Goal: Task Accomplishment & Management: Manage account settings

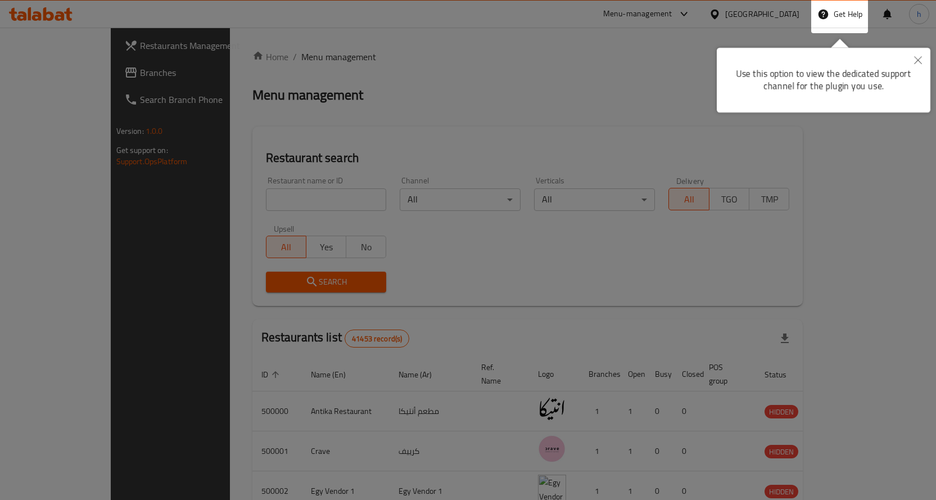
click at [367, 79] on div at bounding box center [468, 449] width 936 height 899
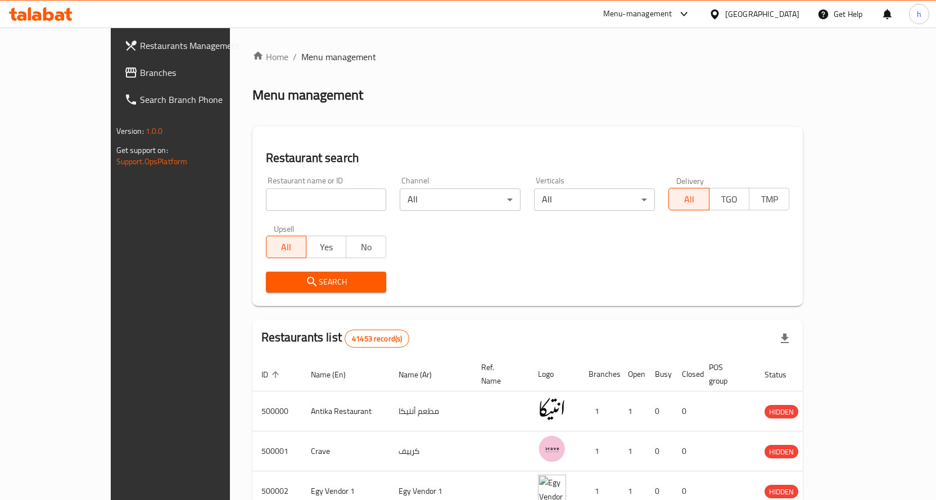
click at [789, 8] on div "Egypt" at bounding box center [762, 14] width 74 height 12
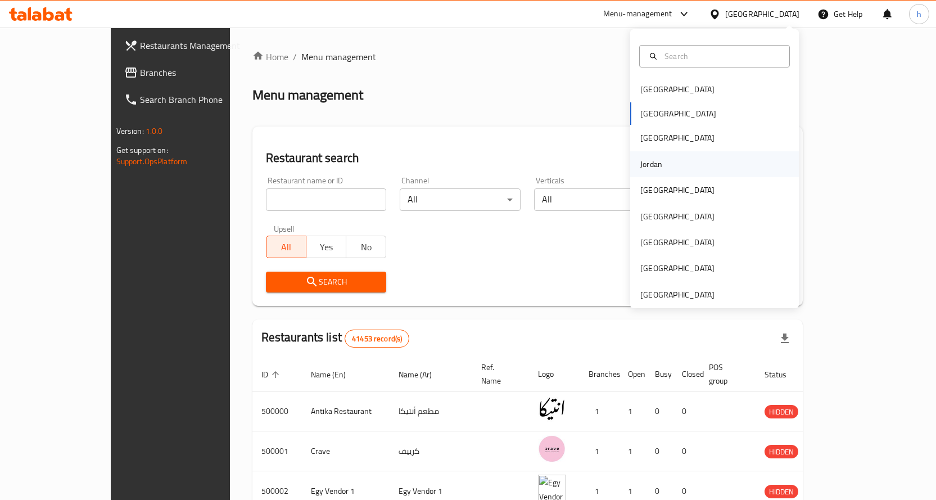
click at [654, 166] on div "Jordan" at bounding box center [651, 164] width 40 height 26
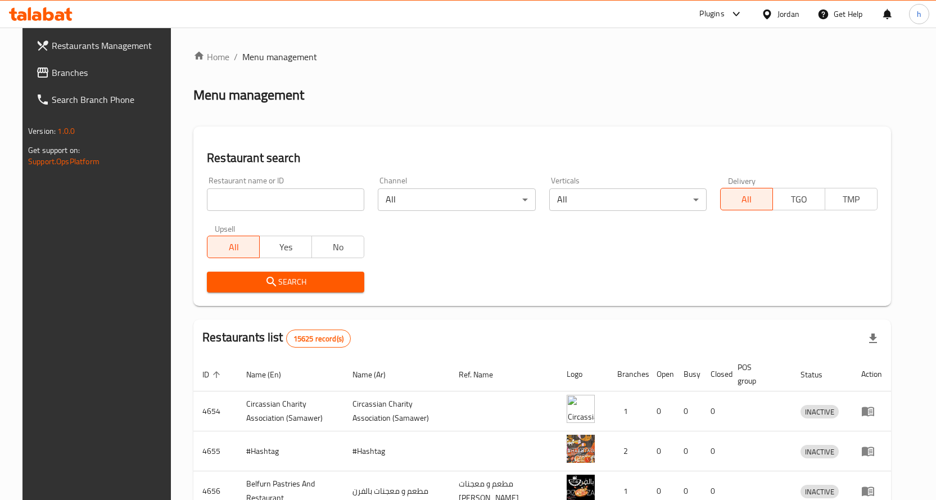
click at [76, 73] on span "Branches" at bounding box center [111, 72] width 118 height 13
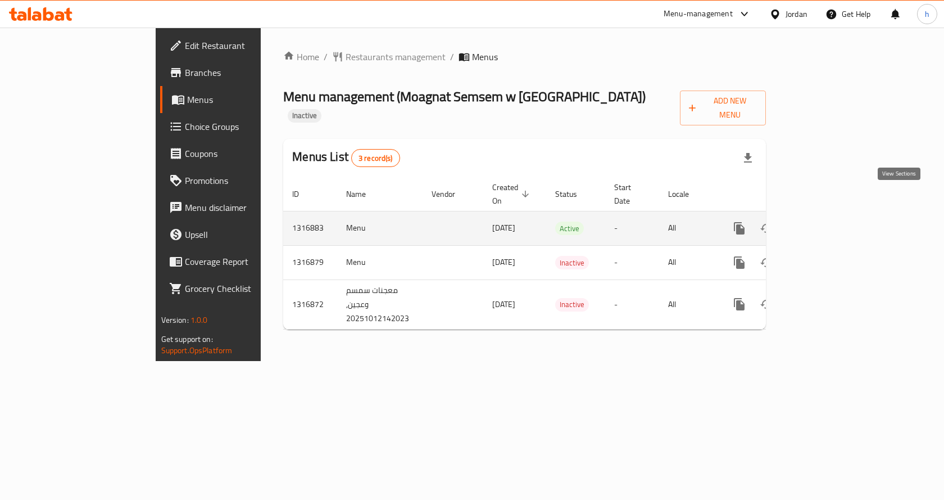
click at [834, 215] on link "enhanced table" at bounding box center [820, 228] width 27 height 27
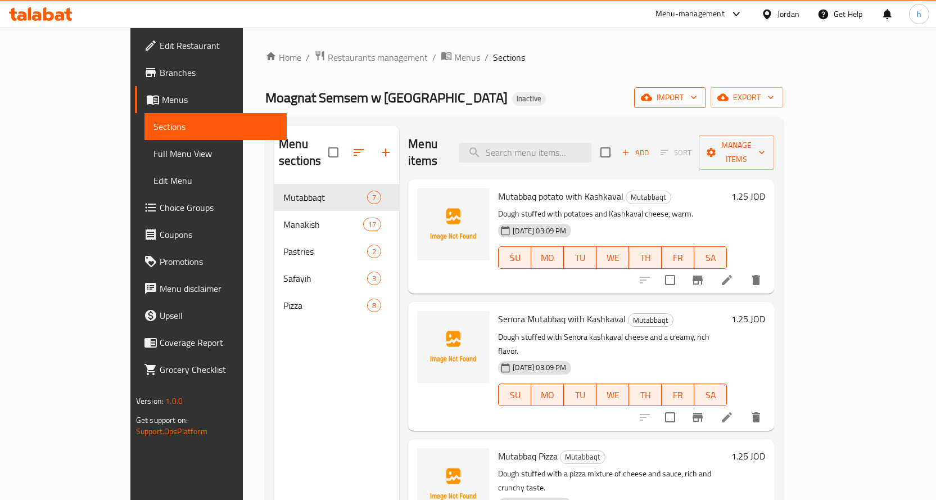
click at [697, 96] on span "import" at bounding box center [670, 97] width 54 height 14
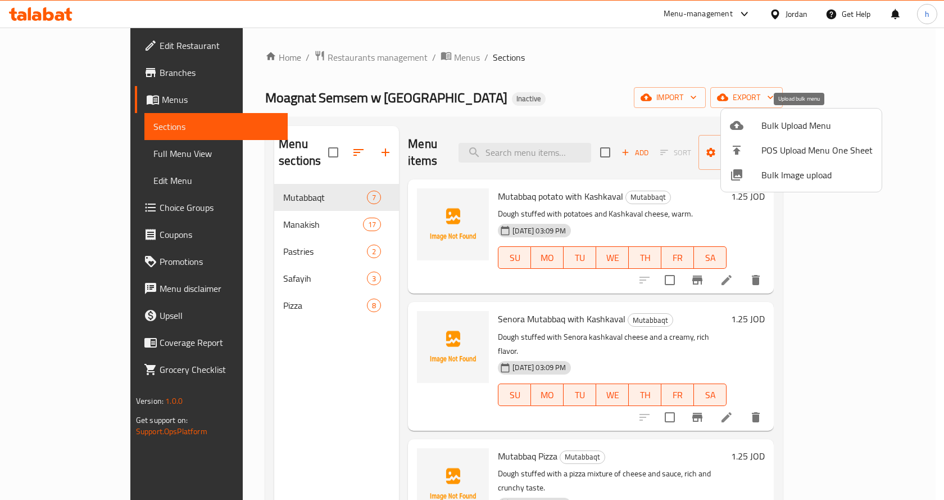
click at [745, 130] on div at bounding box center [745, 125] width 31 height 13
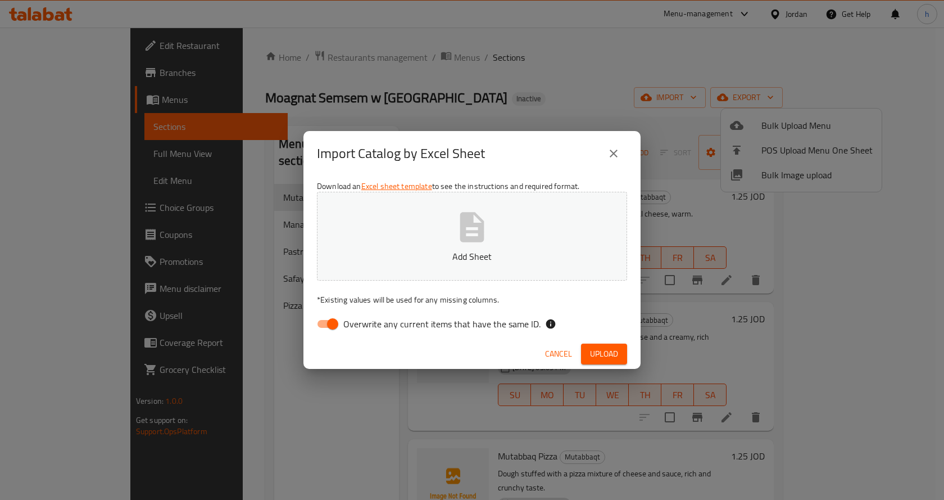
click at [513, 238] on button "Add Sheet" at bounding box center [472, 236] width 310 height 89
click at [328, 320] on input "Overwrite any current items that have the same ID." at bounding box center [333, 323] width 64 height 21
checkbox input "false"
click at [443, 240] on button "Add Sheet" at bounding box center [472, 236] width 310 height 89
click at [615, 355] on span "Upload" at bounding box center [604, 354] width 28 height 14
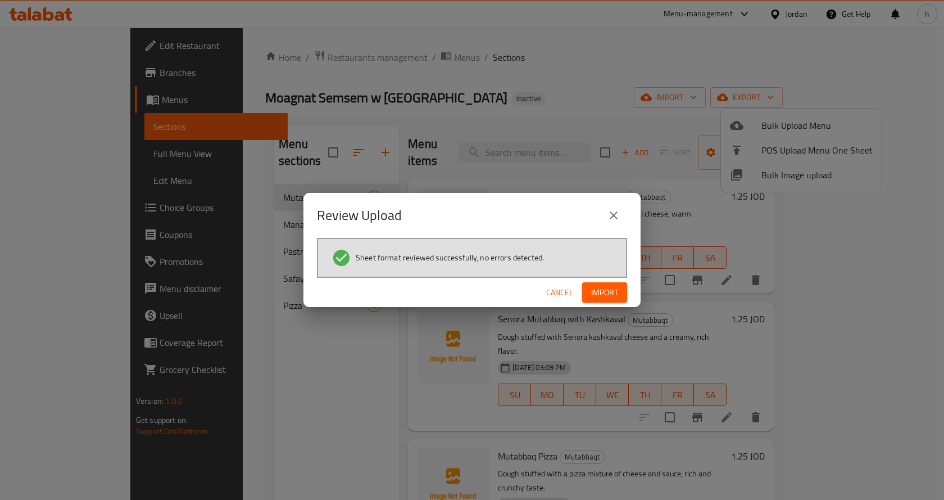
click at [608, 292] on span "Import" at bounding box center [604, 293] width 27 height 14
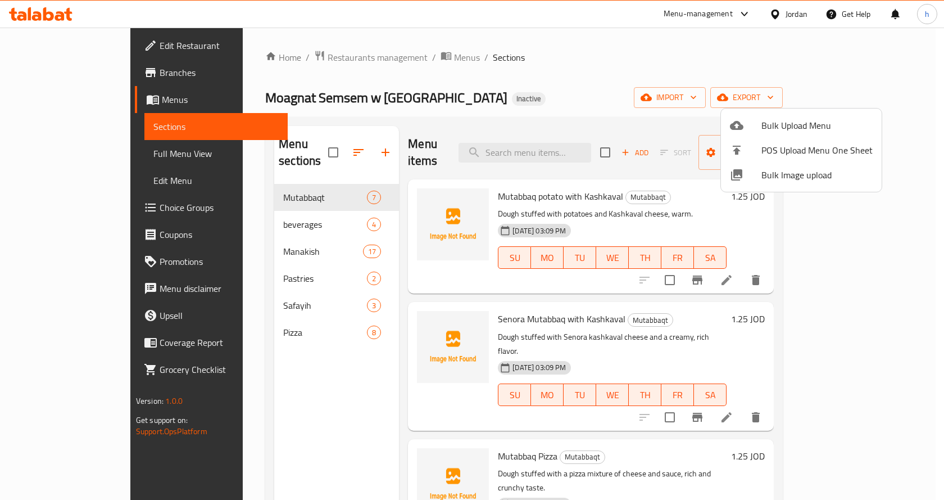
click at [248, 214] on div at bounding box center [472, 250] width 944 height 500
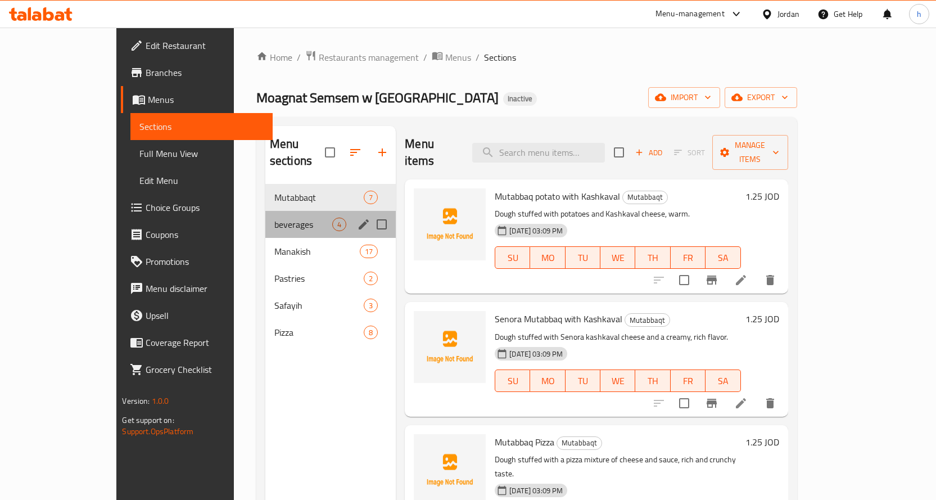
click at [265, 211] on div "beverages 4" at bounding box center [330, 224] width 130 height 27
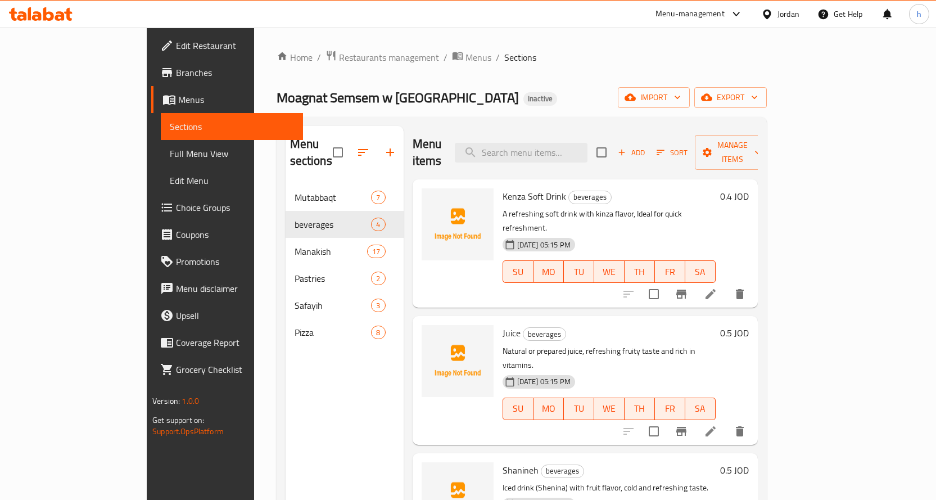
scroll to position [20, 0]
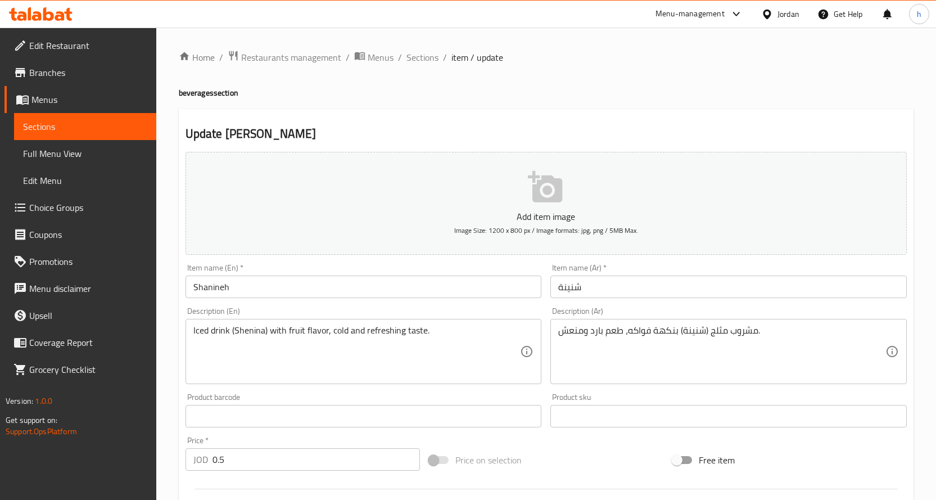
click at [264, 286] on input "Shanineh" at bounding box center [363, 286] width 356 height 22
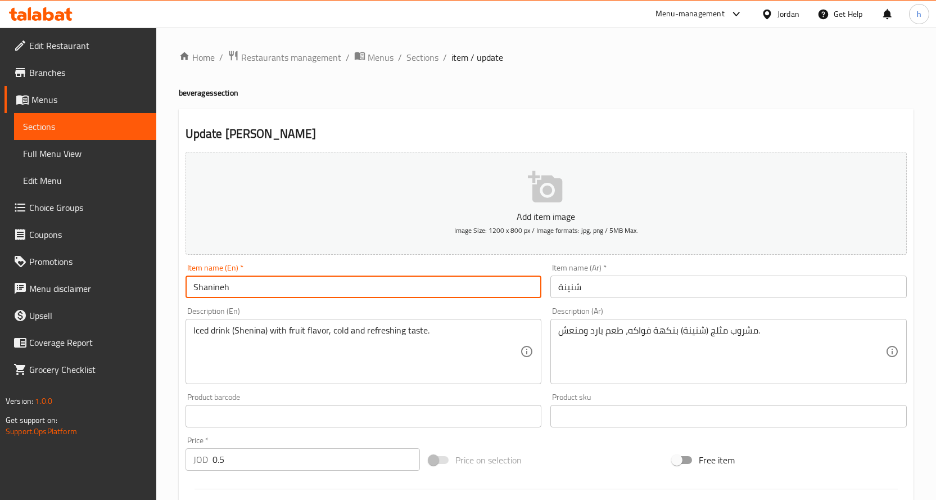
click at [264, 286] on input "Shanineh" at bounding box center [363, 286] width 356 height 22
paste input "a"
type input "Shanina"
click at [415, 332] on textarea "Iced drink (Shenina) with fruit flavor, cold and refreshing taste." at bounding box center [356, 351] width 327 height 53
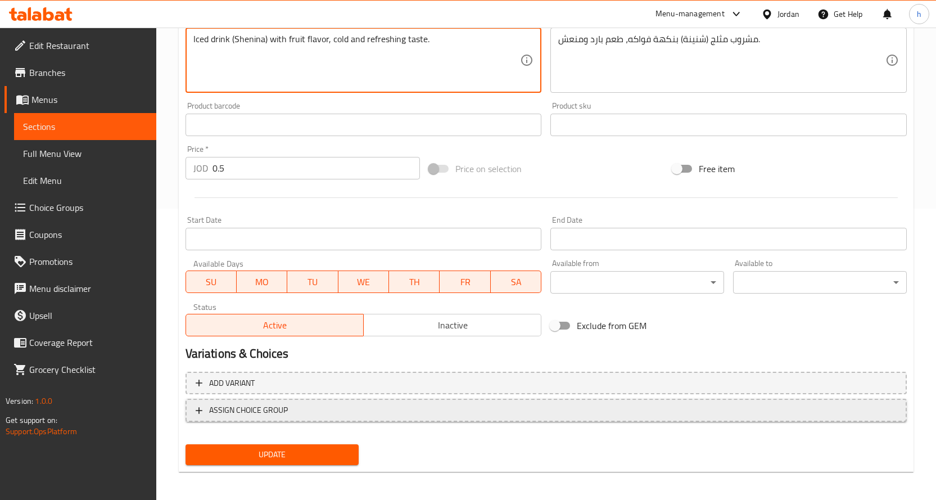
scroll to position [295, 0]
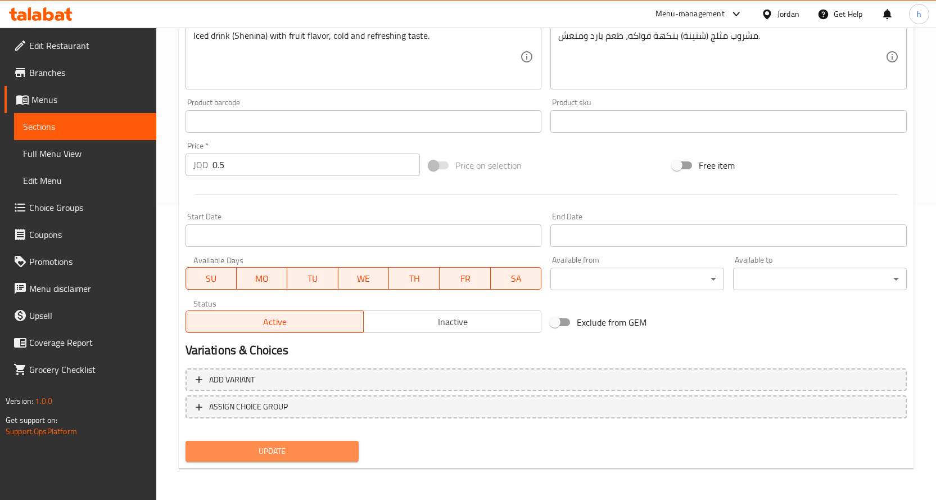
click at [288, 458] on span "Update" at bounding box center [272, 451] width 156 height 14
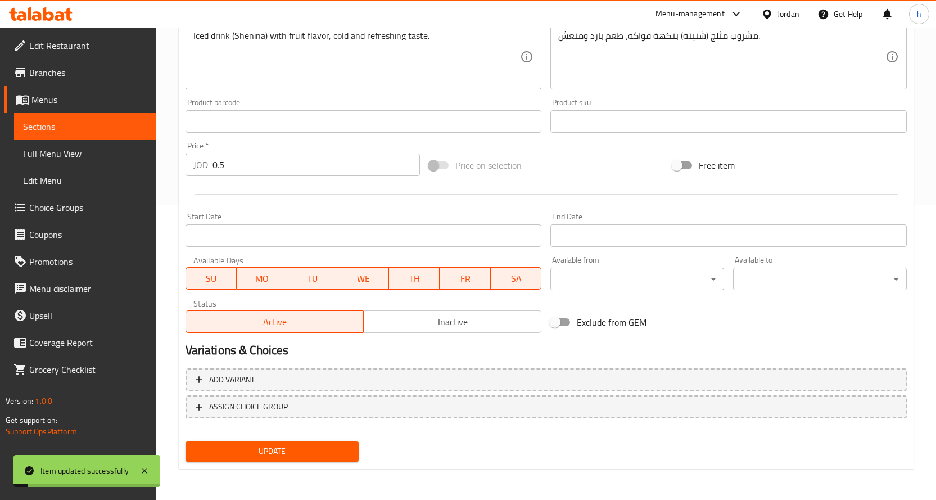
click at [92, 126] on span "Sections" at bounding box center [85, 126] width 124 height 13
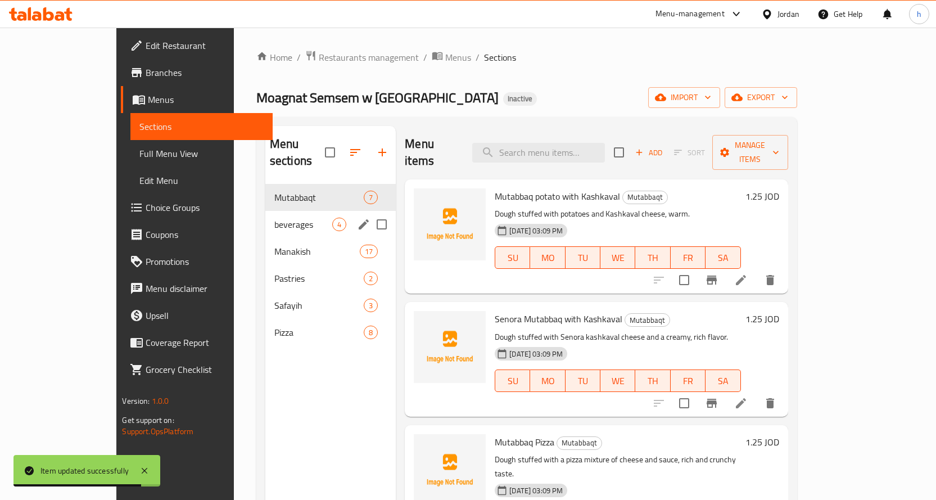
click at [297, 218] on span "beverages" at bounding box center [303, 224] width 58 height 13
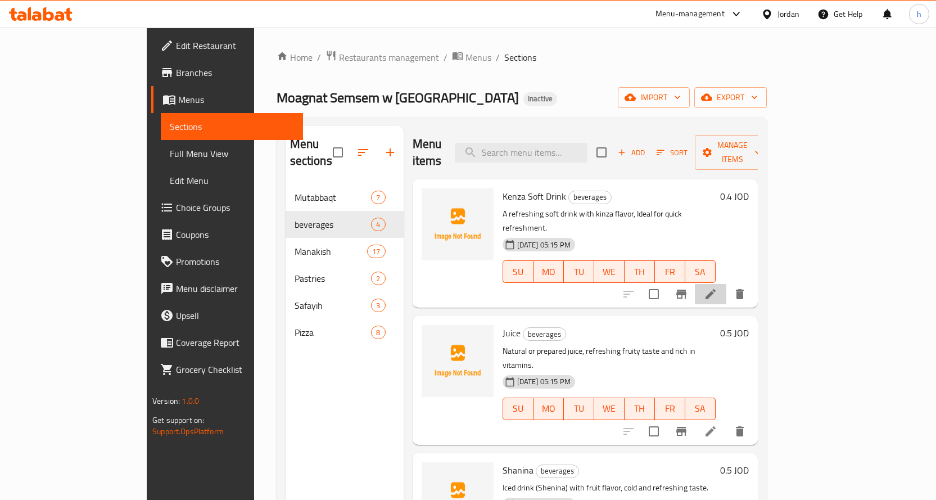
click at [726, 284] on li at bounding box center [710, 294] width 31 height 20
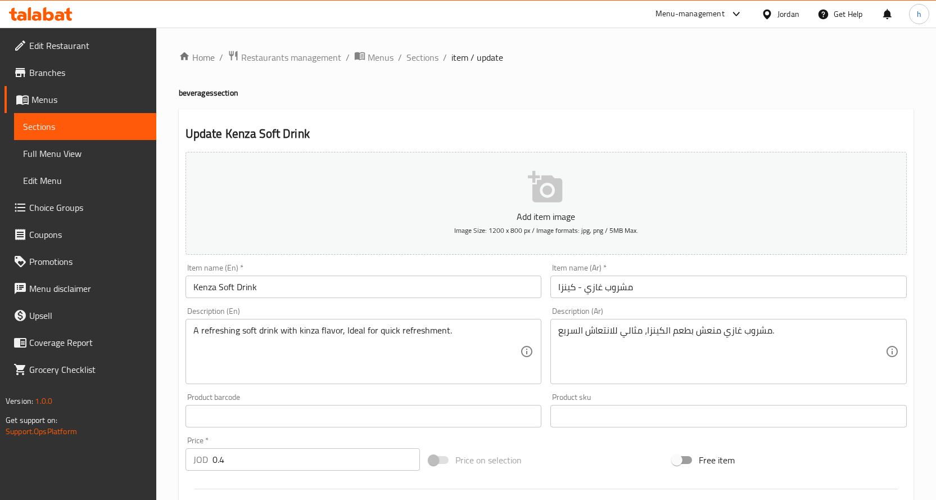
click at [216, 286] on input "Kenza Soft Drink" at bounding box center [363, 286] width 356 height 22
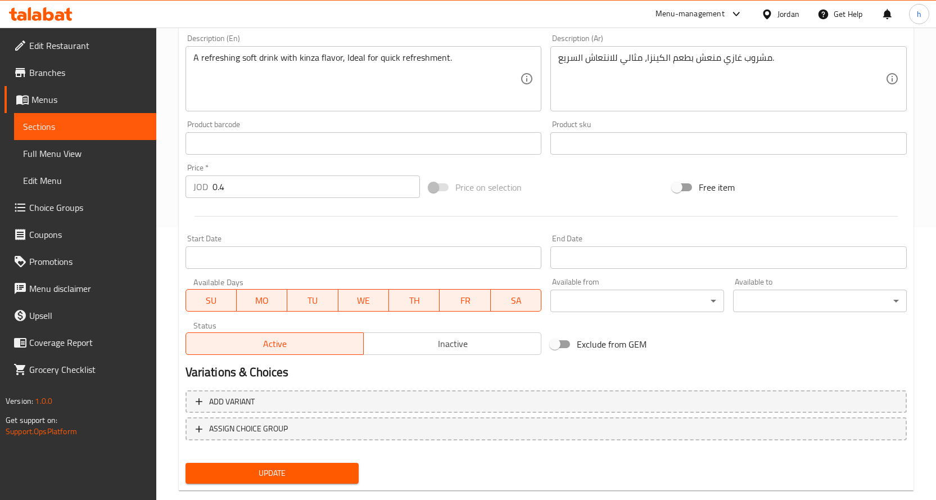
scroll to position [295, 0]
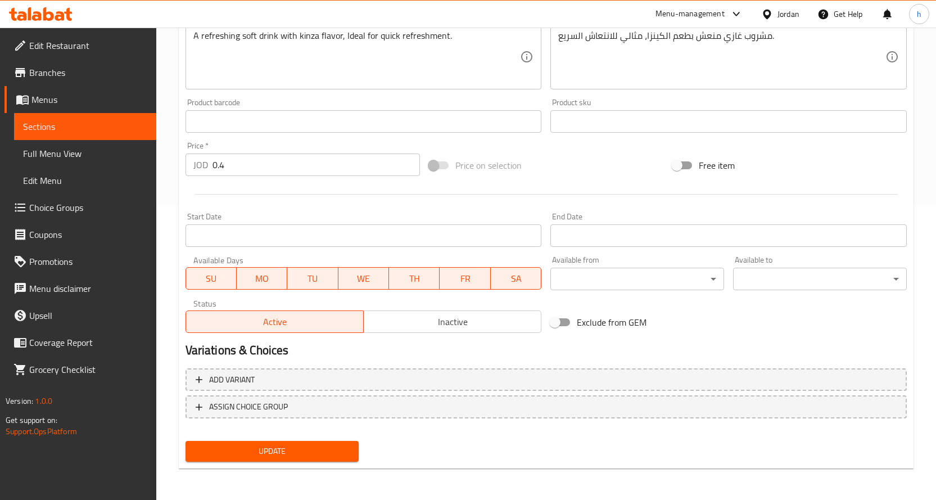
type input "Kenza - Soft Drink"
click at [266, 452] on span "Update" at bounding box center [272, 451] width 156 height 14
click at [69, 123] on span "Sections" at bounding box center [85, 126] width 124 height 13
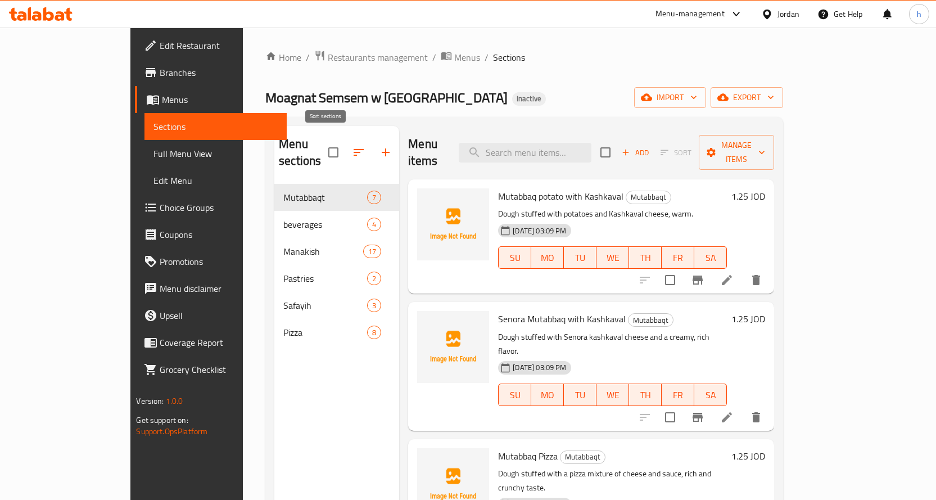
click at [352, 148] on icon "button" at bounding box center [358, 152] width 13 height 13
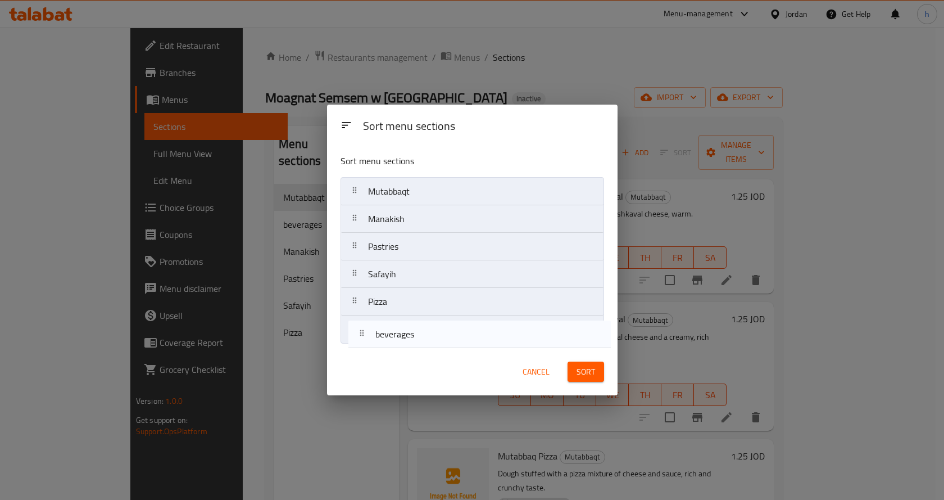
drag, startPoint x: 356, startPoint y: 219, endPoint x: 363, endPoint y: 338, distance: 119.9
click at [363, 338] on nav "Mutabbaqt beverages Manakish Pastries Safayih Pizza" at bounding box center [473, 260] width 264 height 166
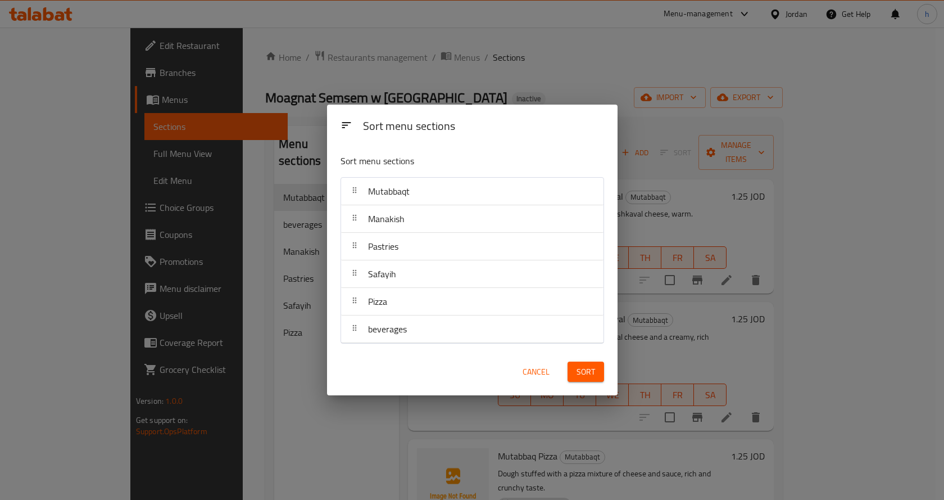
click at [582, 377] on span "Sort" at bounding box center [586, 372] width 19 height 14
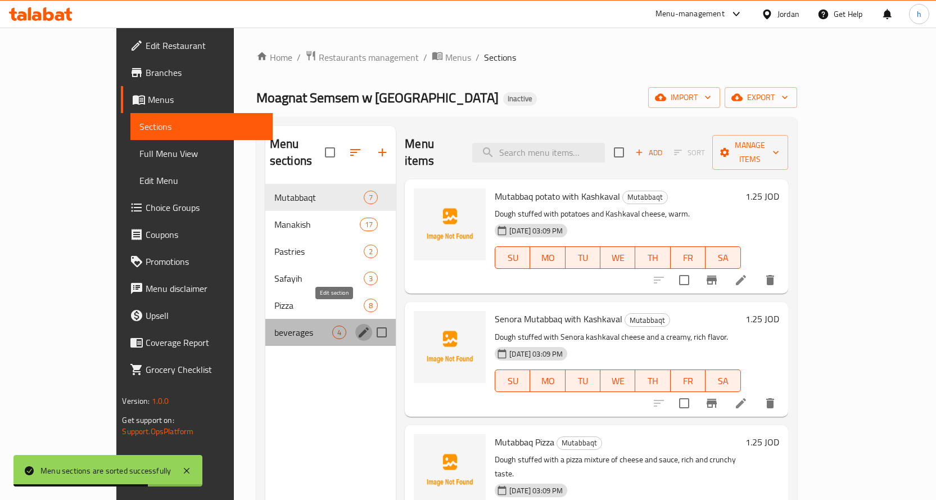
click at [357, 325] on icon "edit" at bounding box center [363, 331] width 13 height 13
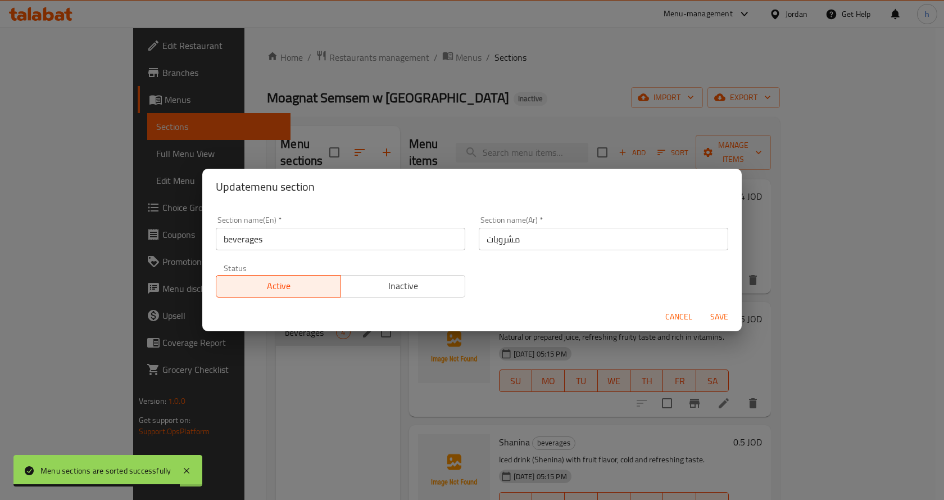
click at [228, 238] on input "beverages" at bounding box center [341, 239] width 250 height 22
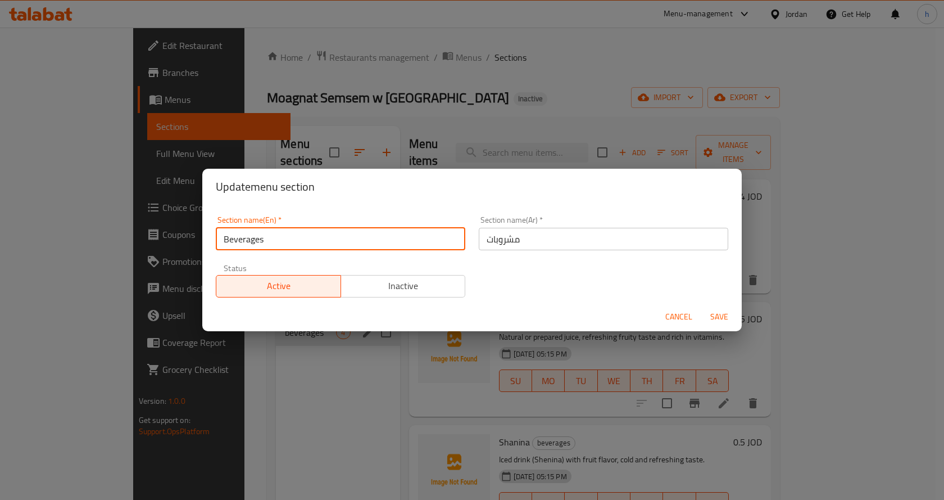
type input "Beverages"
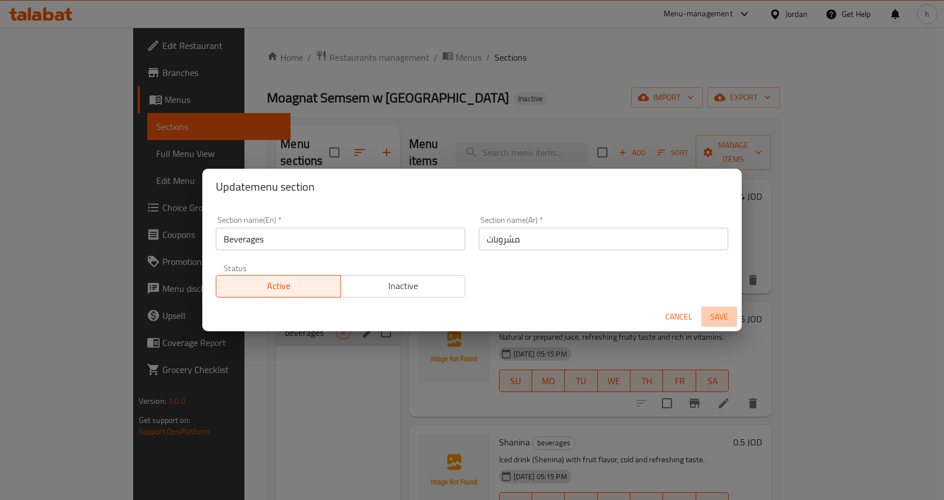
click at [713, 318] on span "Save" at bounding box center [719, 317] width 27 height 14
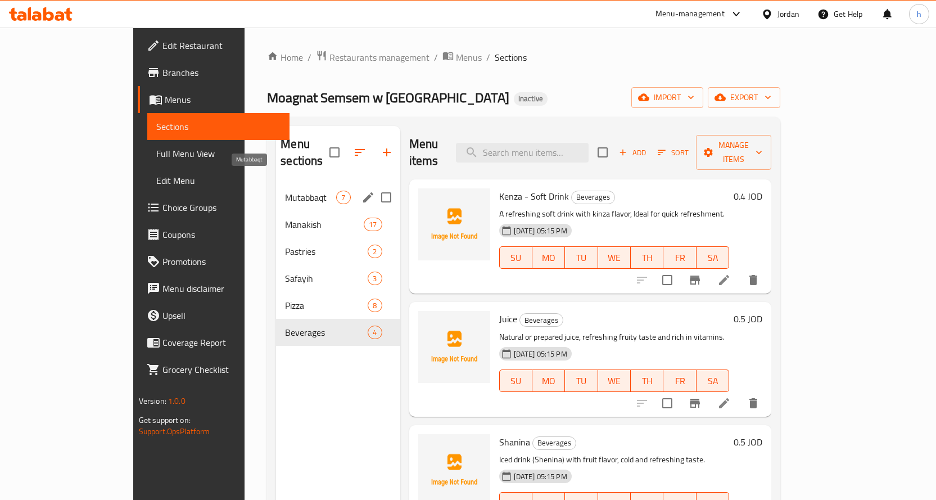
click at [285, 191] on span "Mutabbaqt" at bounding box center [310, 197] width 51 height 13
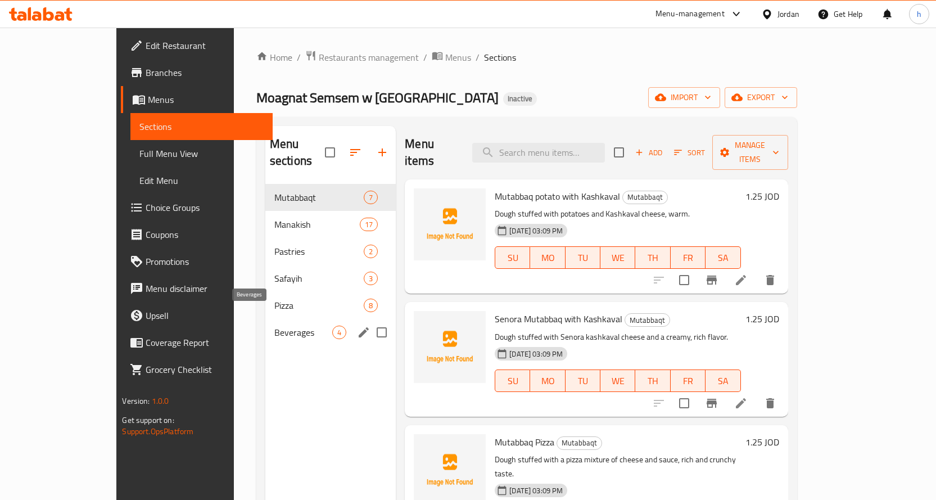
click at [274, 325] on span "Beverages" at bounding box center [303, 331] width 58 height 13
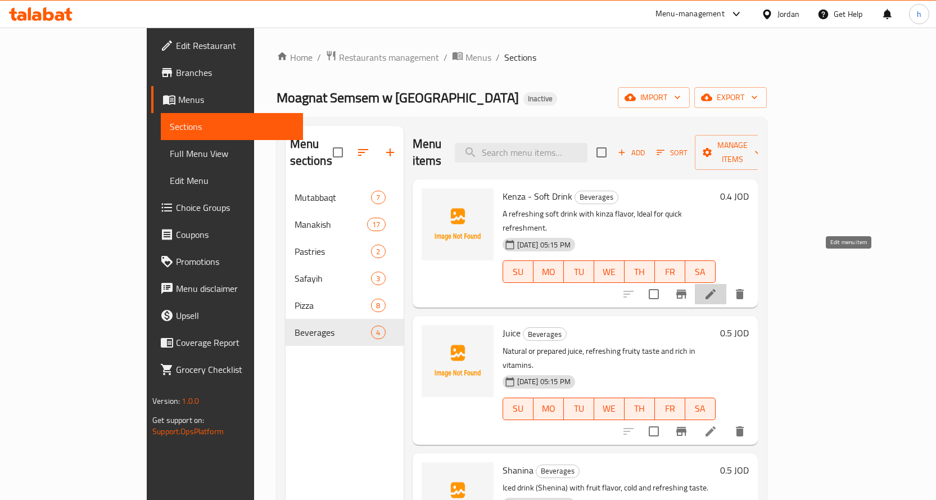
click at [716, 289] on icon at bounding box center [710, 294] width 10 height 10
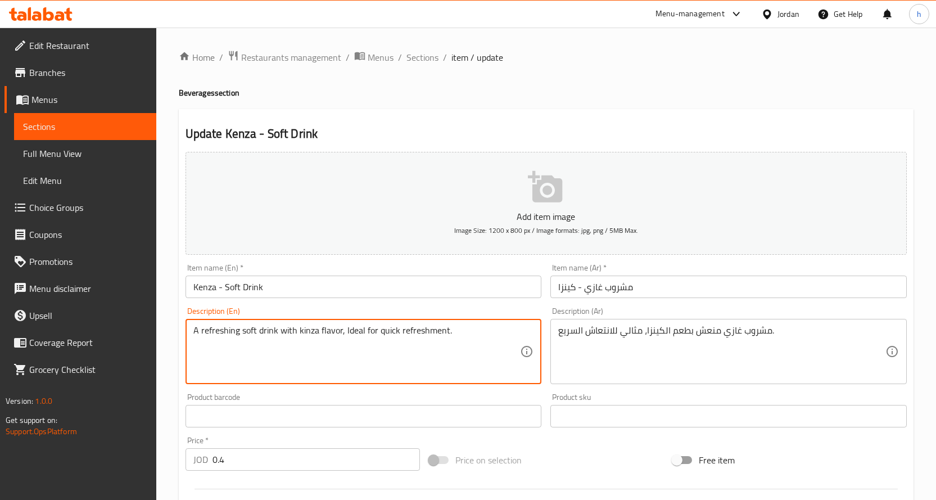
click at [333, 328] on textarea "A refreshing soft drink with kinza flavor, Ideal for quick refreshment." at bounding box center [356, 351] width 327 height 53
paste textarea "taste"
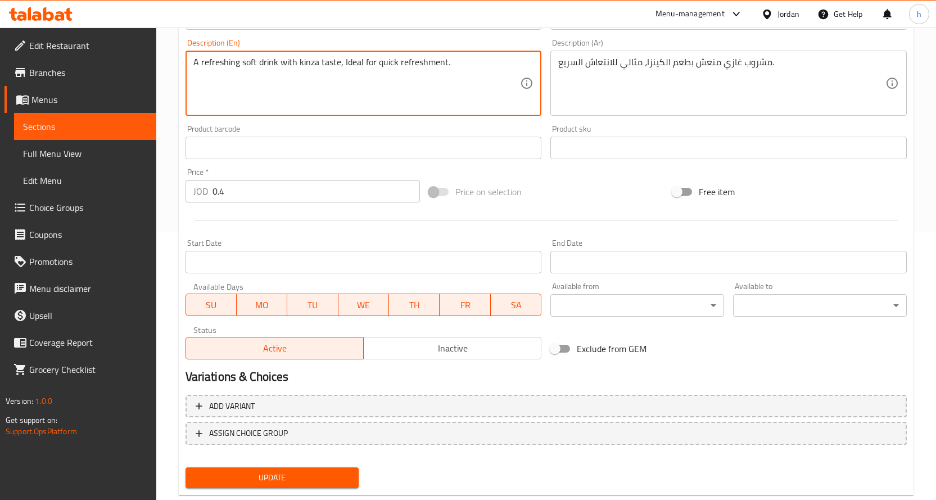
scroll to position [281, 0]
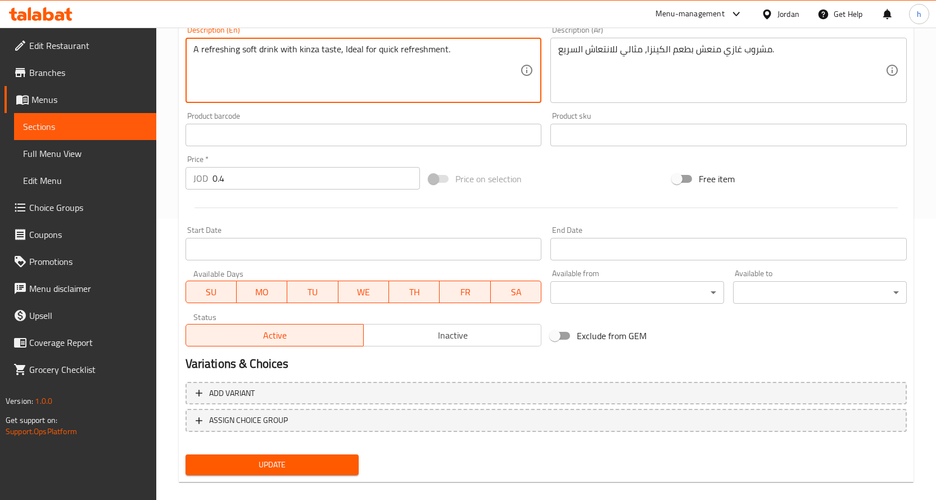
type textarea "A refreshing soft drink with kinza taste, Ideal for quick refreshment."
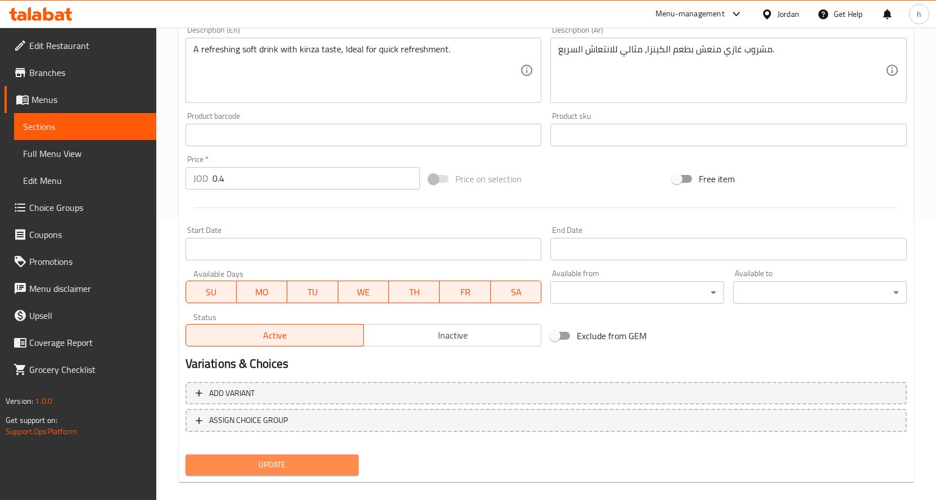
click at [301, 468] on span "Update" at bounding box center [272, 465] width 156 height 14
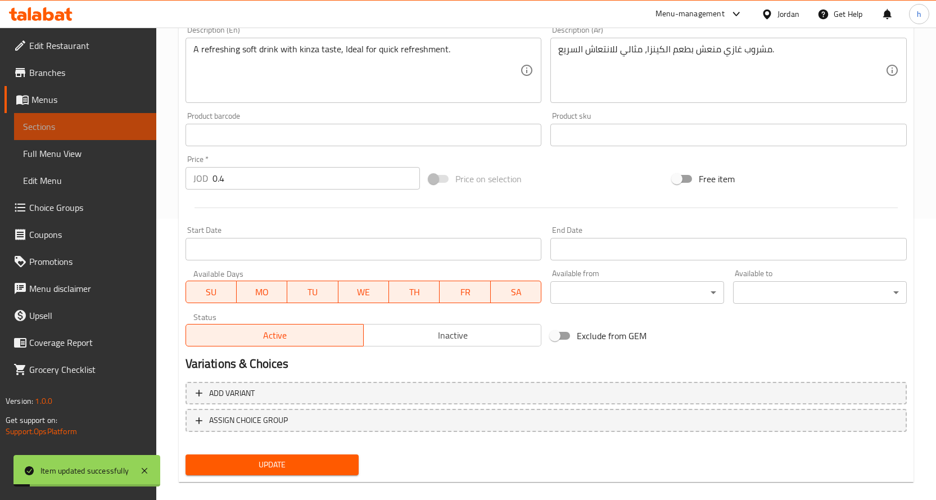
click at [98, 122] on span "Sections" at bounding box center [85, 126] width 124 height 13
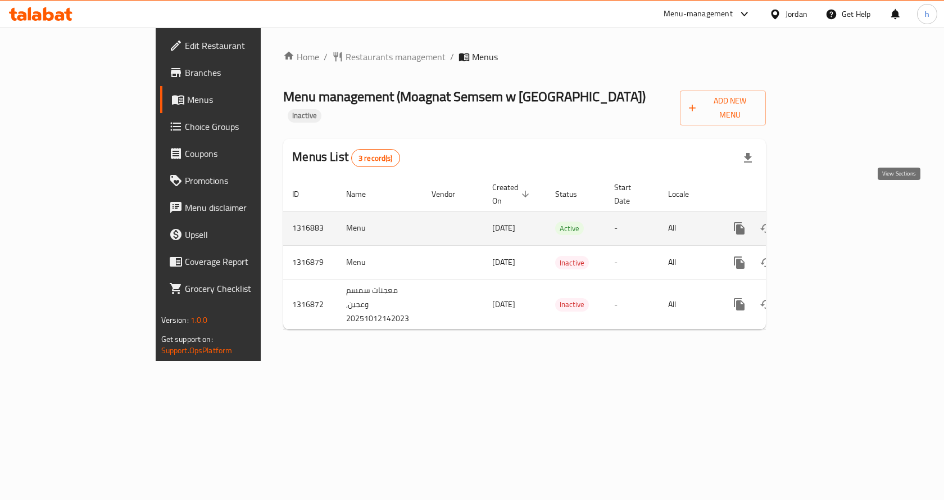
click at [827, 221] on icon "enhanced table" at bounding box center [820, 227] width 13 height 13
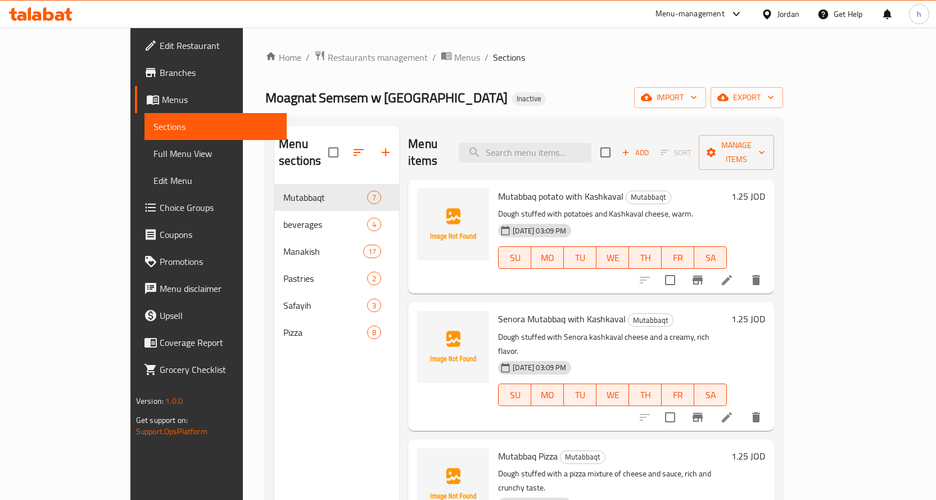
click at [153, 157] on span "Full Menu View" at bounding box center [215, 153] width 124 height 13
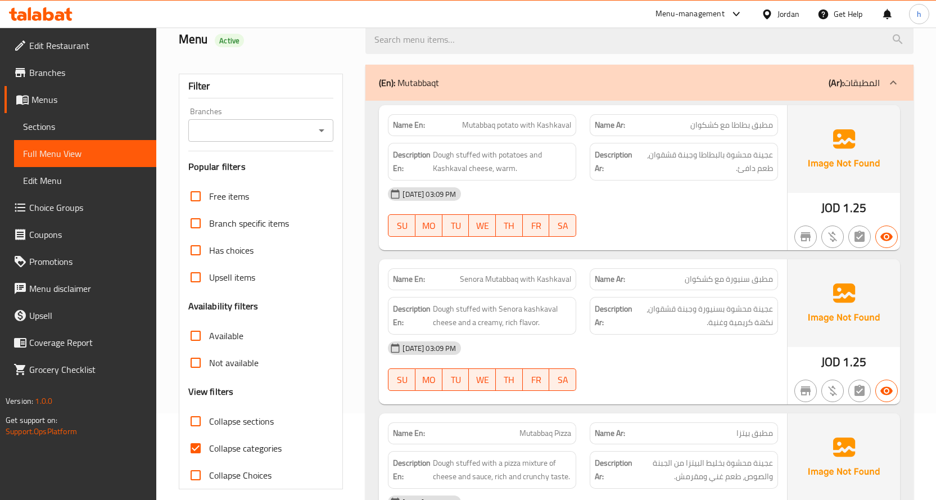
scroll to position [225, 0]
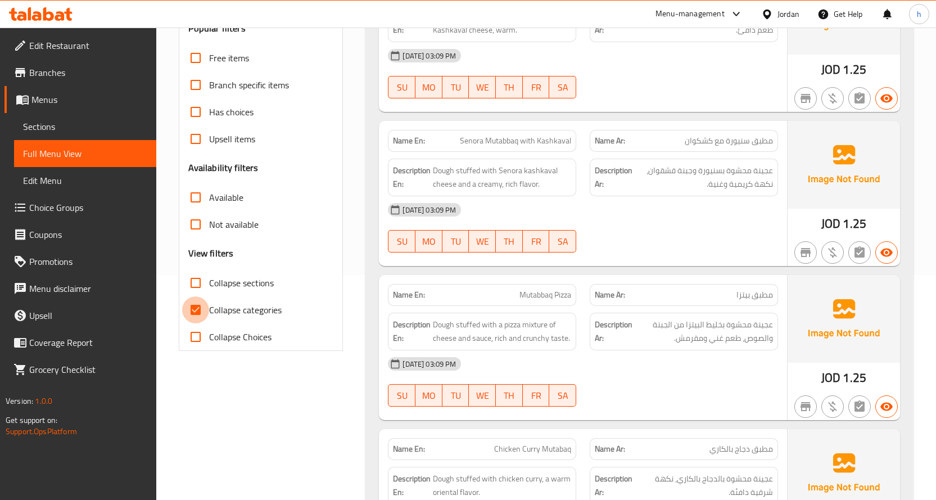
click at [192, 304] on input "Collapse categories" at bounding box center [195, 309] width 27 height 27
checkbox input "false"
click at [192, 287] on input "Collapse sections" at bounding box center [195, 282] width 27 height 27
checkbox input "true"
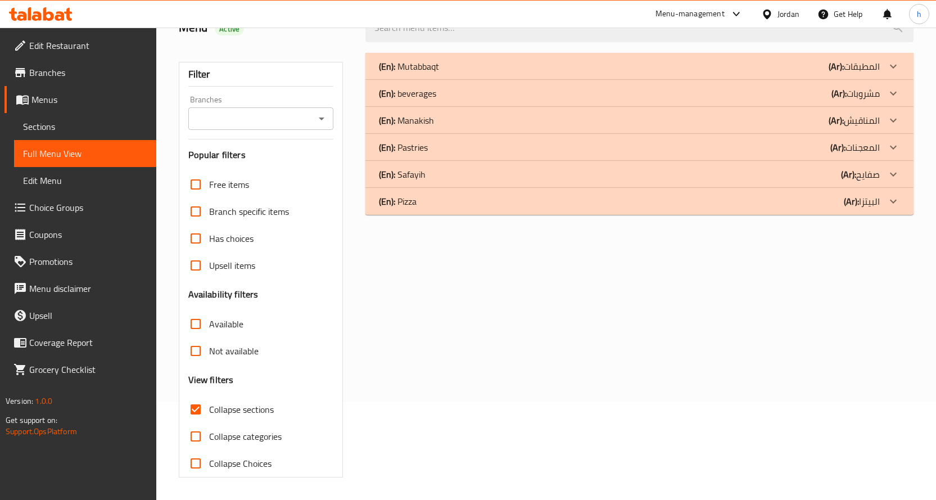
scroll to position [98, 0]
click at [458, 91] on div "(En): beverages (Ar): مشروبات" at bounding box center [629, 93] width 501 height 13
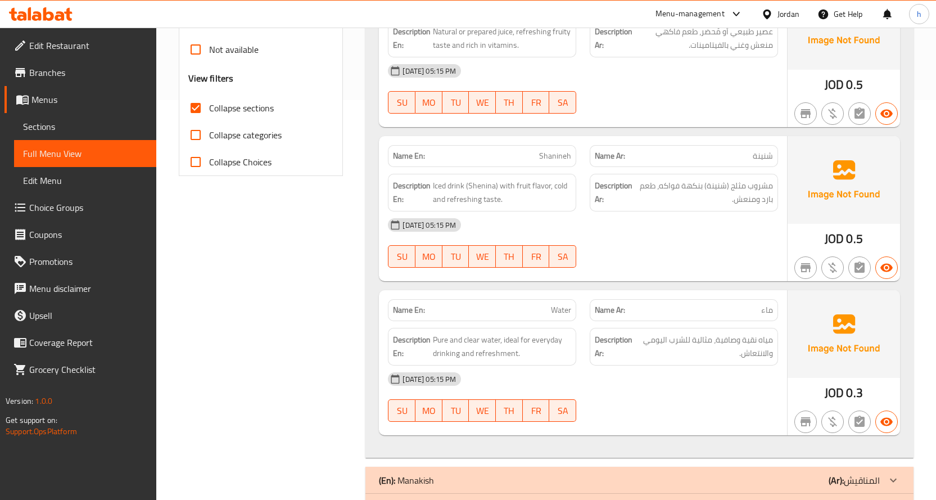
scroll to position [379, 0]
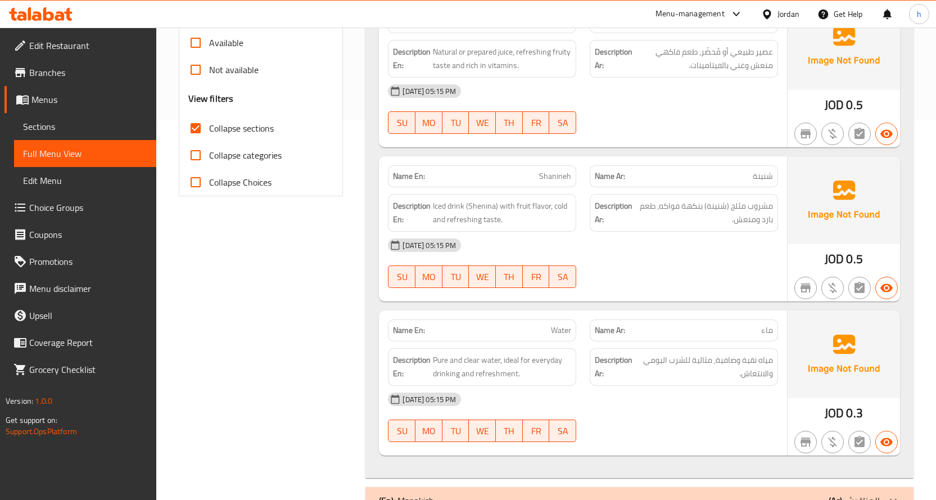
click at [763, 178] on span "شنينة" at bounding box center [763, 176] width 20 height 12
copy span "شنينة"
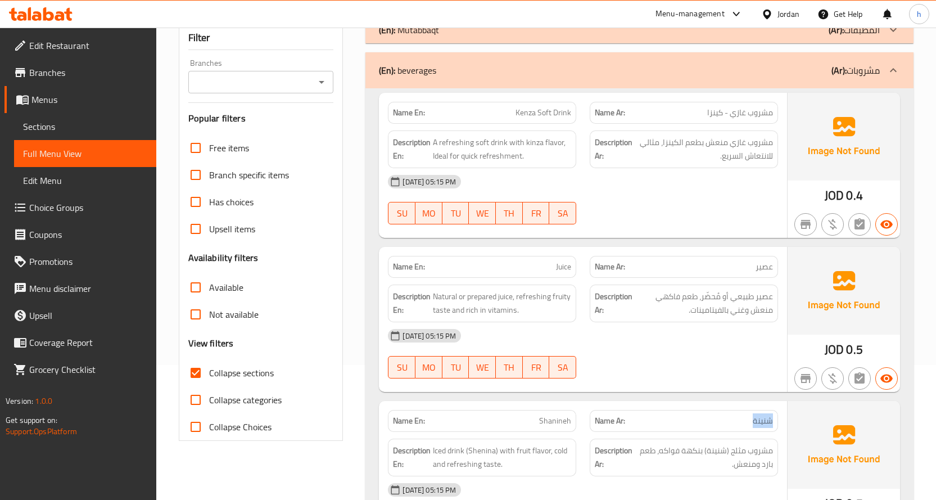
scroll to position [155, 0]
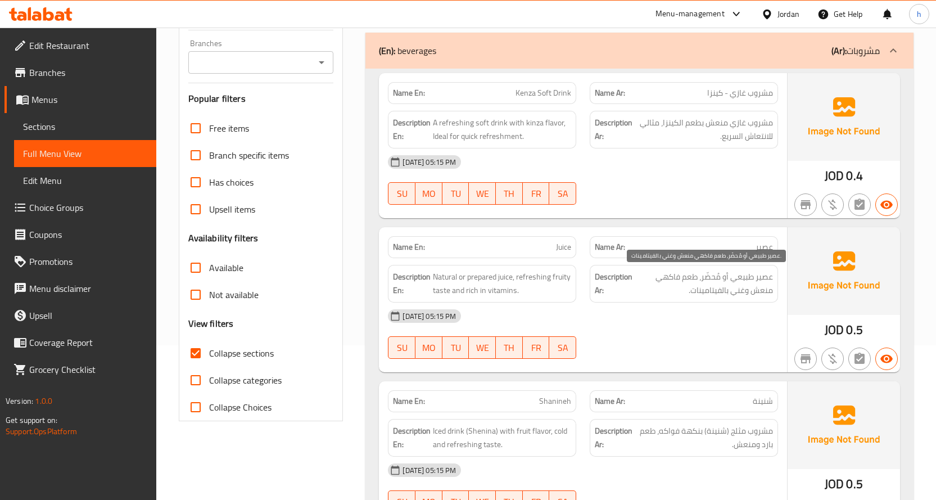
click at [708, 278] on span "عصير طبيعي أو مُحضّر، طعم فاكهي منعش وغني بالفيتامينات." at bounding box center [704, 284] width 138 height 28
copy span "مُحضّر"
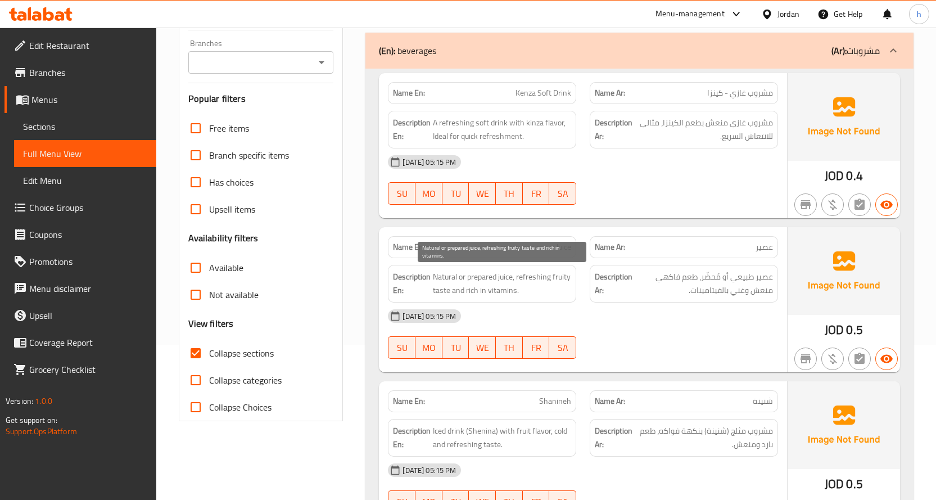
click at [483, 277] on span "Natural or prepared juice, refreshing fruity taste and rich in vitamins." at bounding box center [502, 284] width 138 height 28
copy span "prepared"
click at [574, 299] on div "Description En: Natural or prepared juice, refreshing fruity taste and rich in …" at bounding box center [482, 284] width 188 height 38
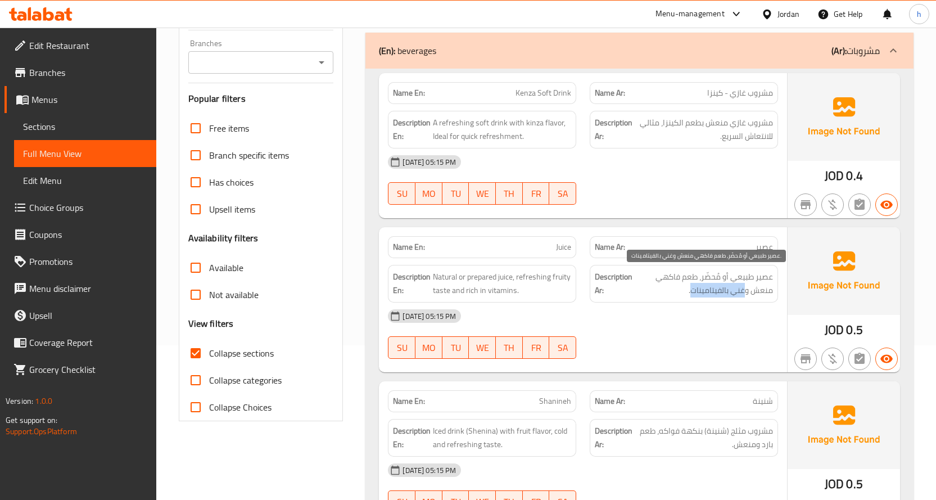
drag, startPoint x: 745, startPoint y: 292, endPoint x: 691, endPoint y: 289, distance: 53.5
click at [691, 289] on span "عصير طبيعي أو مُحضّر، طعم فاكهي منعش وغني بالفيتامينات." at bounding box center [704, 284] width 138 height 28
copy span "غني بالفيتامينات"
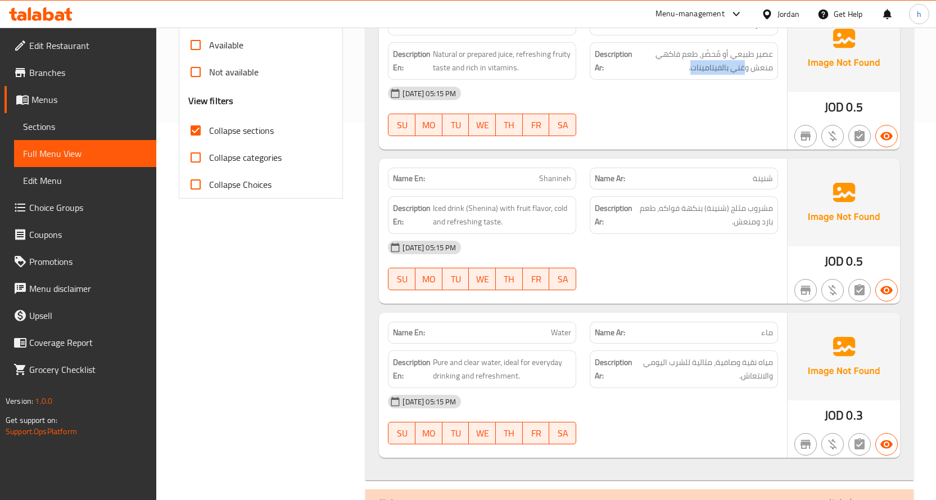
scroll to position [379, 0]
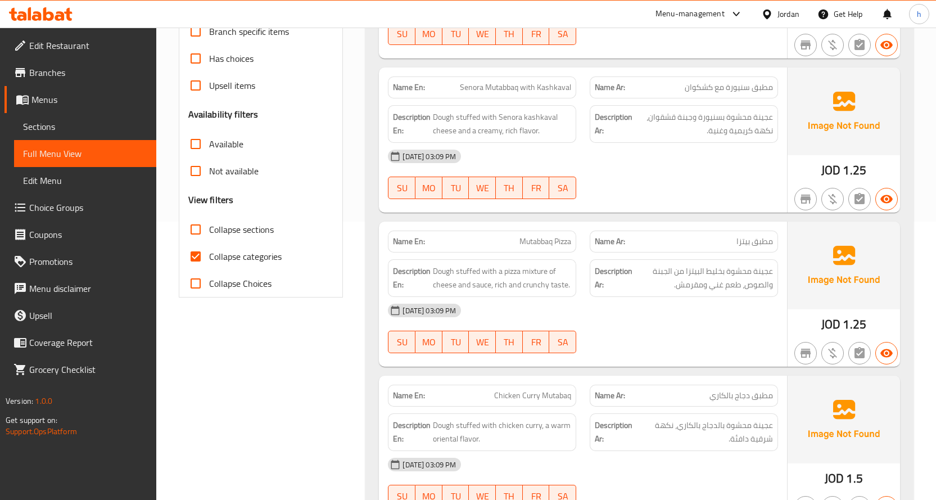
scroll to position [225, 0]
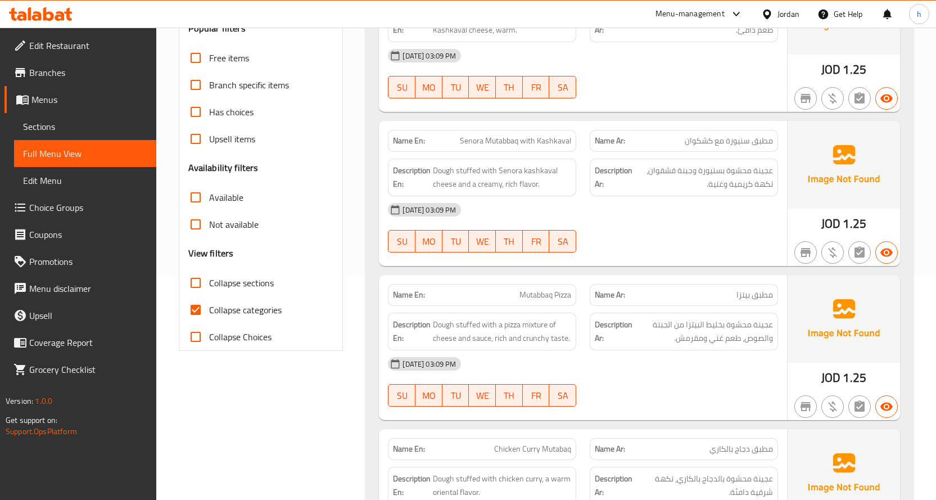
click at [196, 313] on input "Collapse categories" at bounding box center [195, 309] width 27 height 27
checkbox input "false"
click at [197, 282] on input "Collapse sections" at bounding box center [195, 282] width 27 height 27
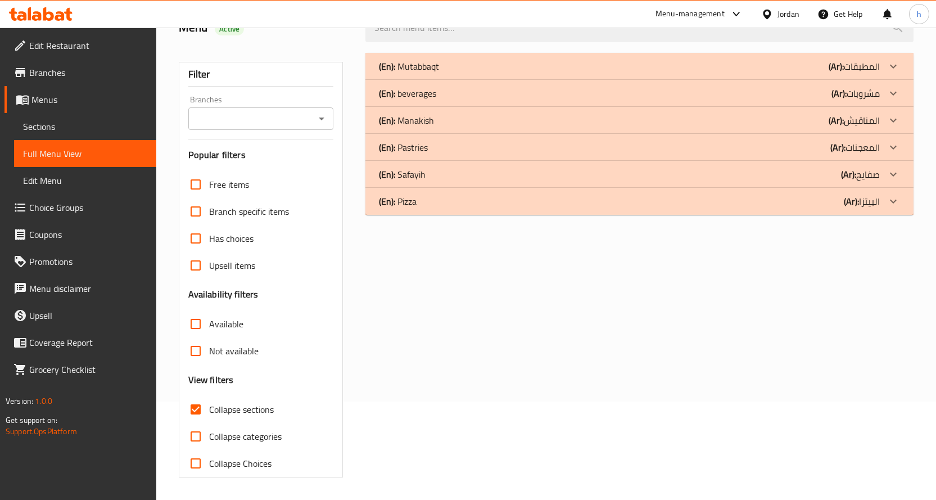
scroll to position [98, 0]
click at [425, 96] on p "(En): beverages" at bounding box center [407, 93] width 57 height 13
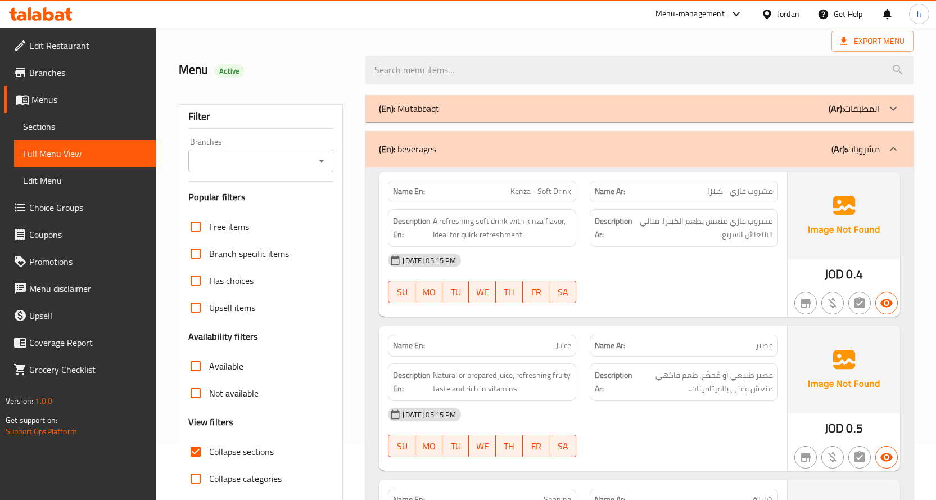
scroll to position [169, 0]
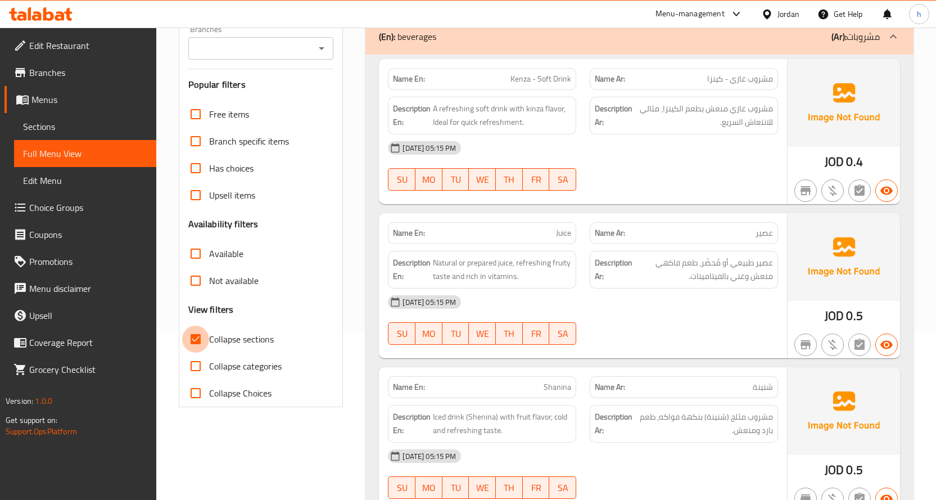
click at [198, 337] on input "Collapse sections" at bounding box center [195, 338] width 27 height 27
checkbox input "false"
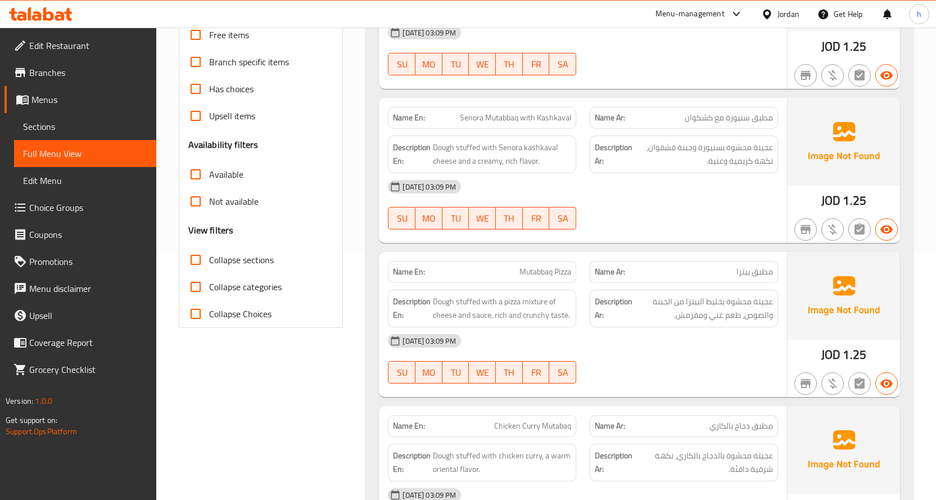
scroll to position [0, 0]
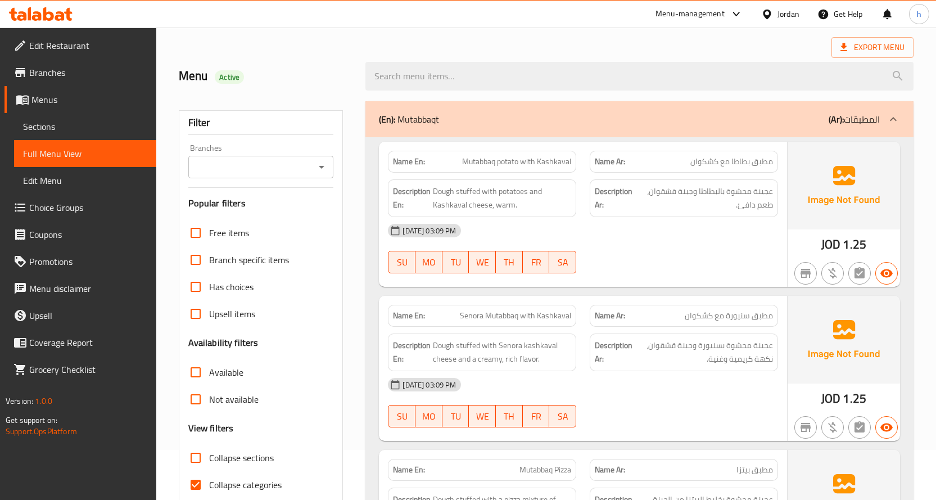
scroll to position [112, 0]
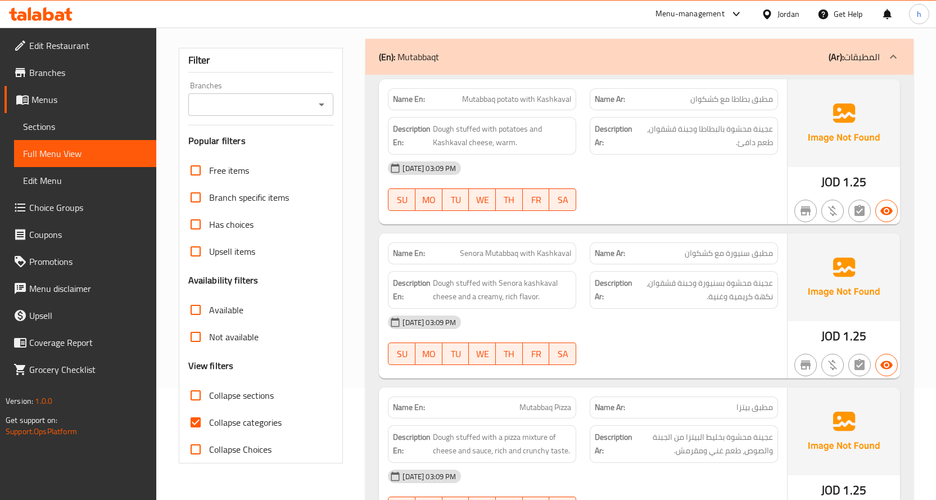
click at [219, 394] on span "Collapse sections" at bounding box center [241, 394] width 65 height 13
click at [209, 394] on input "Collapse sections" at bounding box center [195, 395] width 27 height 27
checkbox input "true"
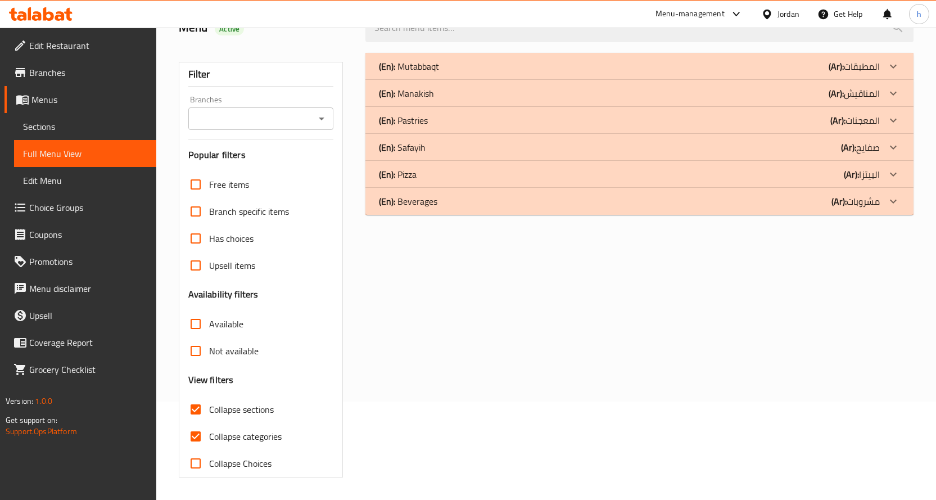
scroll to position [98, 0]
click at [254, 437] on span "Collapse categories" at bounding box center [245, 435] width 73 height 13
click at [209, 437] on input "Collapse categories" at bounding box center [195, 436] width 27 height 27
checkbox input "false"
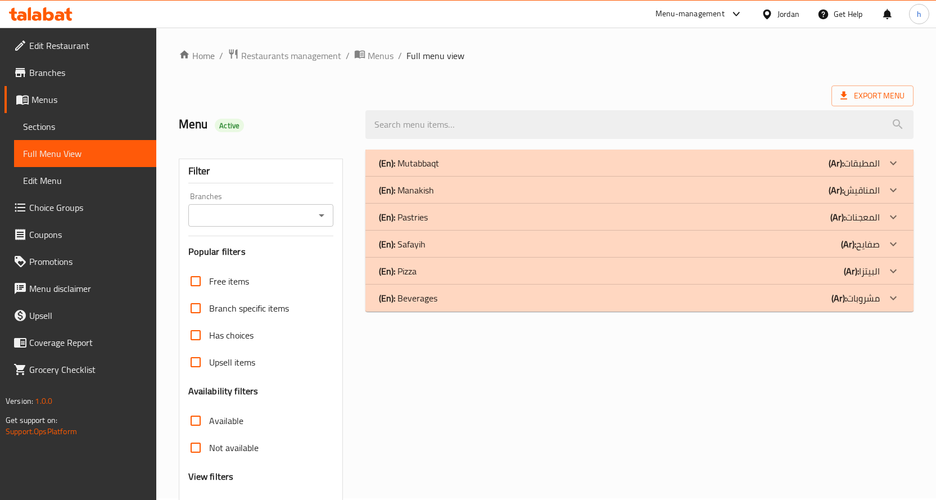
scroll to position [0, 0]
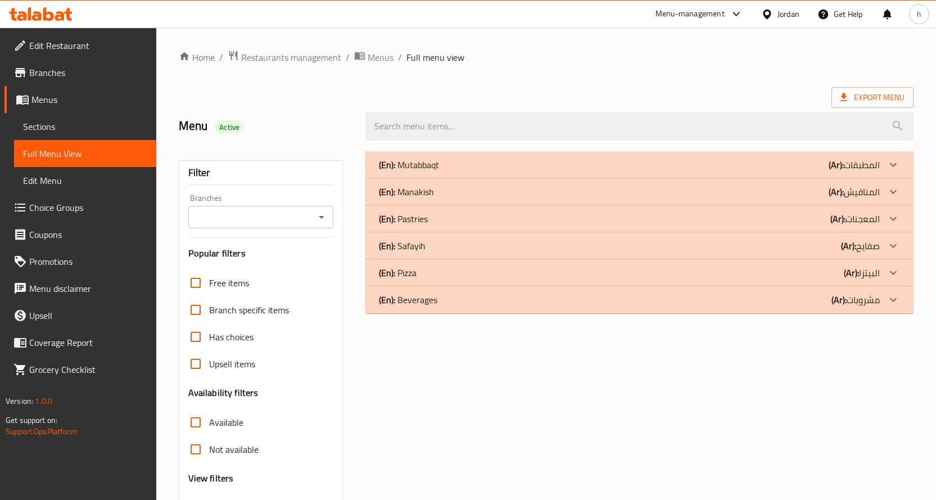
click at [474, 299] on div "(En): Beverages (Ar): مشروبات" at bounding box center [629, 299] width 501 height 13
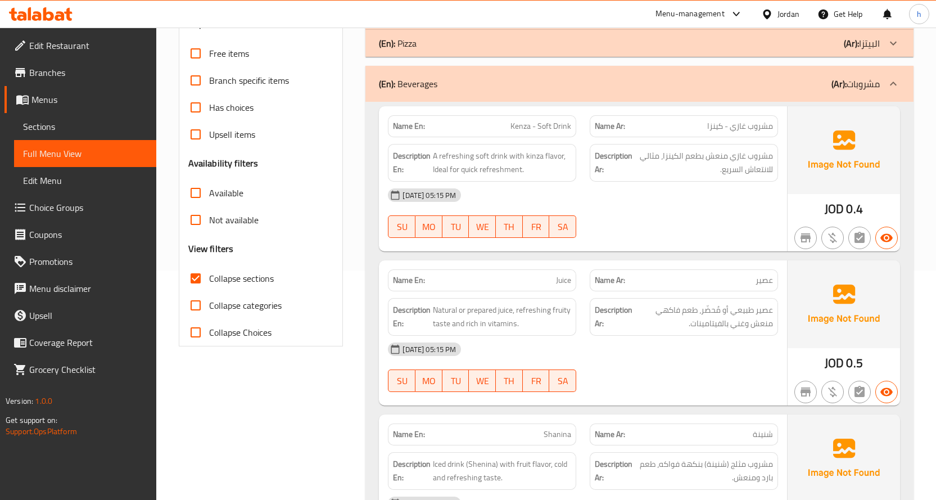
scroll to position [488, 0]
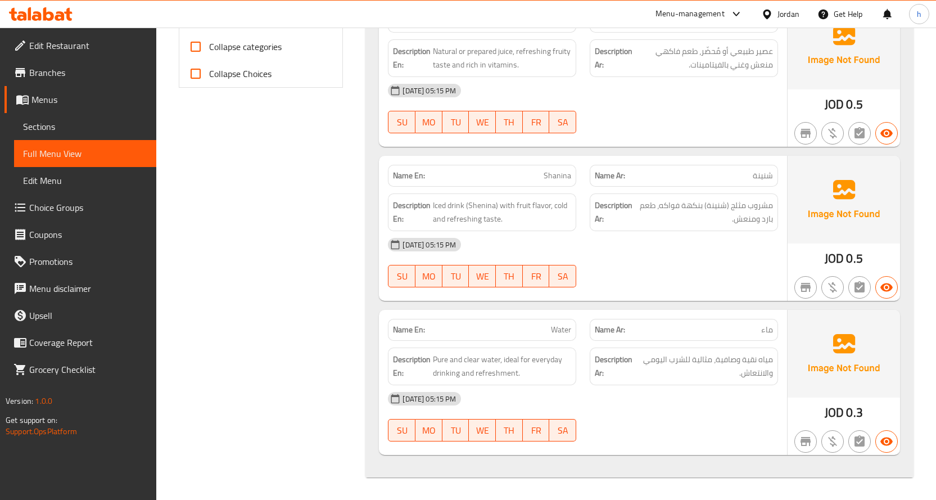
click at [611, 261] on div "12-10-2025 05:15 PM SU MO TU WE TH FR SA" at bounding box center [583, 262] width 404 height 63
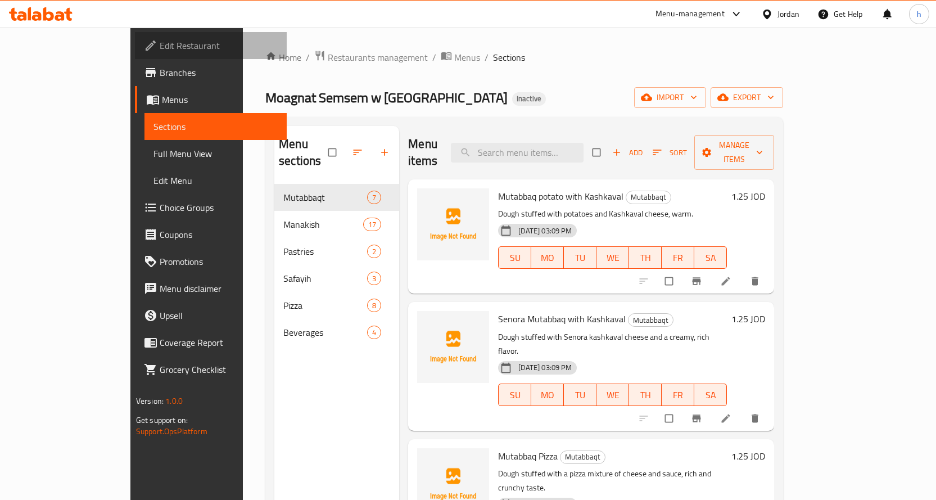
click at [160, 47] on span "Edit Restaurant" at bounding box center [219, 45] width 118 height 13
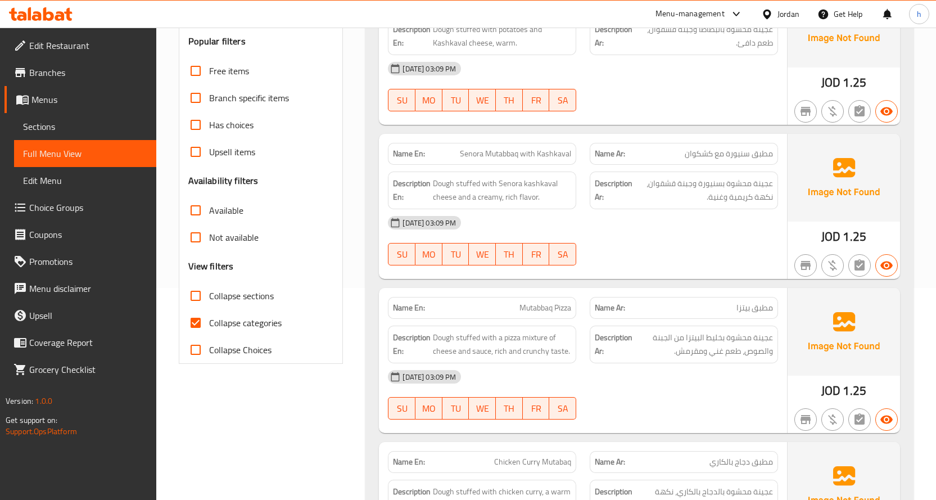
scroll to position [225, 0]
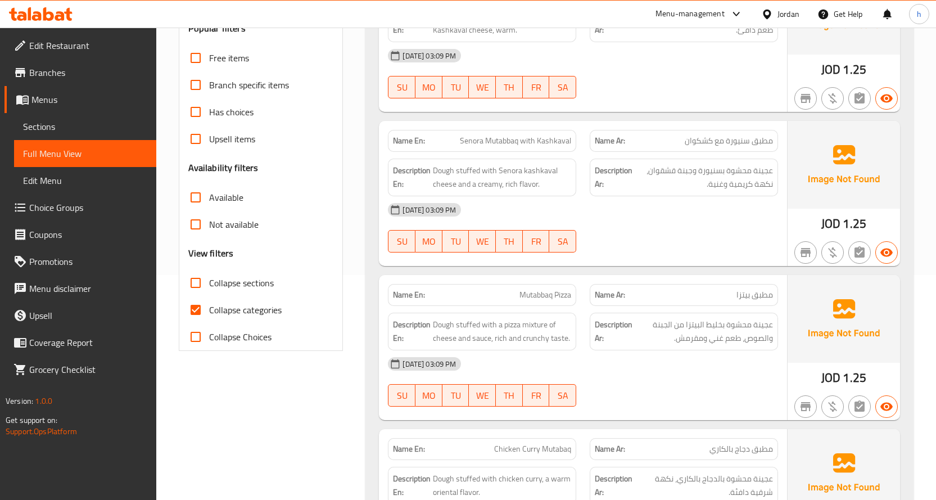
click at [198, 282] on input "Collapse sections" at bounding box center [195, 282] width 27 height 27
checkbox input "true"
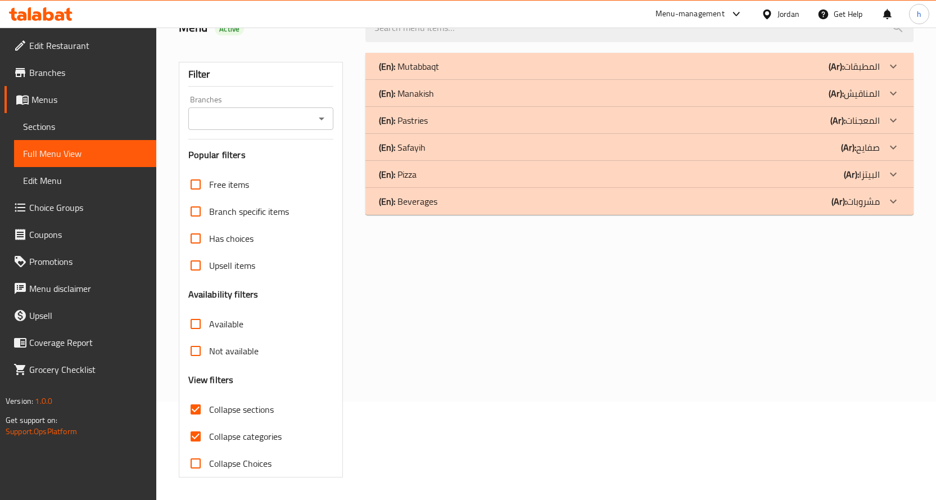
click at [192, 423] on input "Collapse categories" at bounding box center [195, 436] width 27 height 27
checkbox input "false"
click at [191, 402] on input "Collapse sections" at bounding box center [195, 409] width 27 height 27
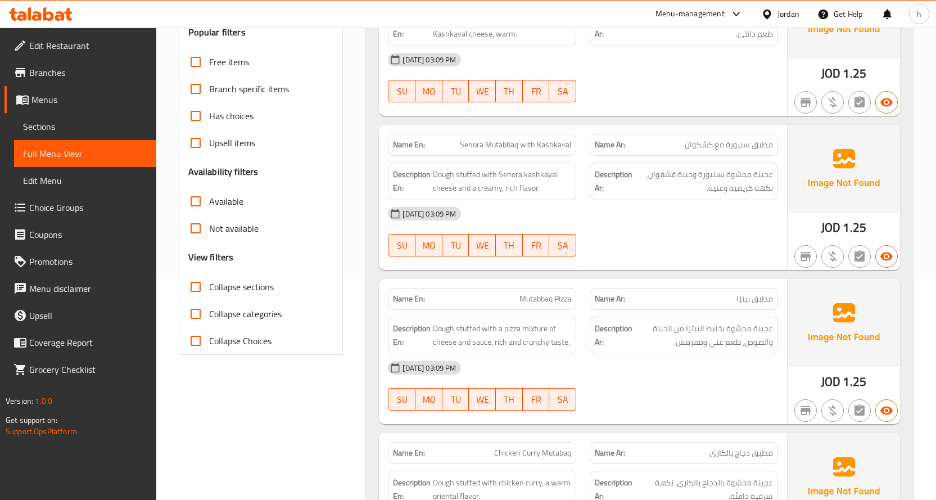
scroll to position [281, 0]
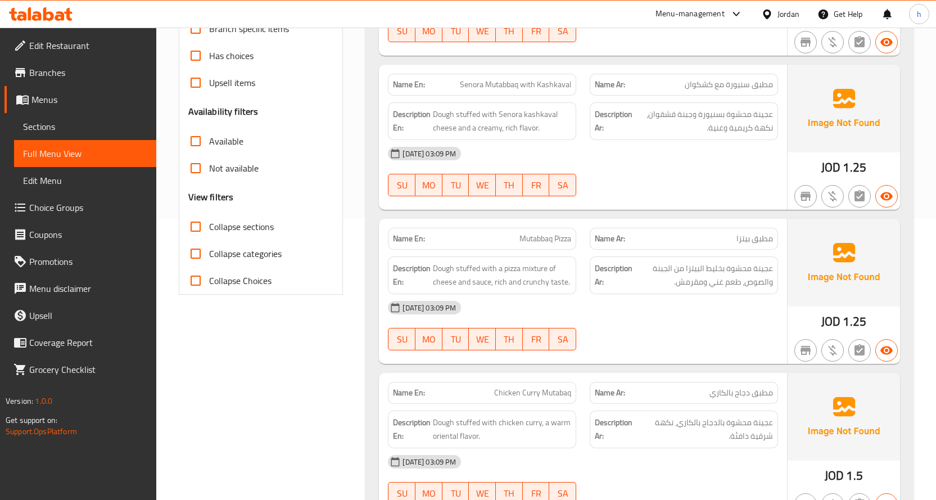
click at [200, 225] on input "Collapse sections" at bounding box center [195, 226] width 27 height 27
checkbox input "true"
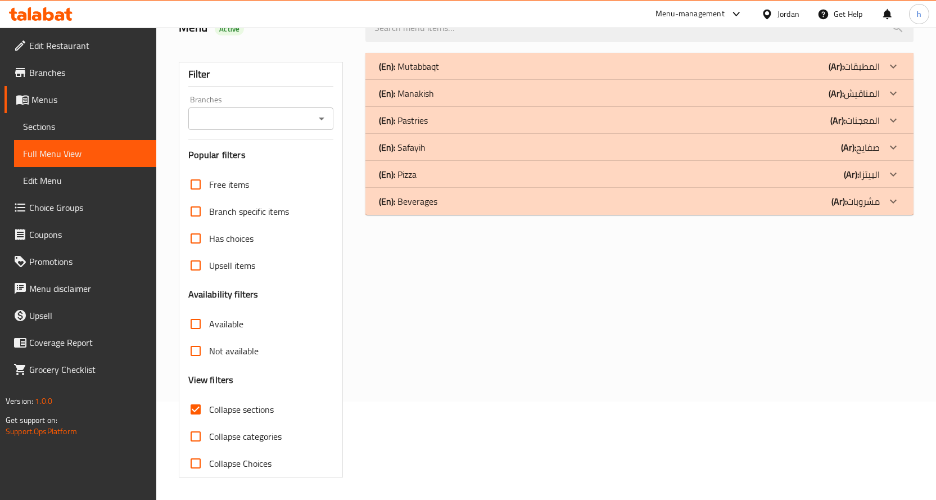
scroll to position [98, 0]
click at [437, 208] on p "(En): Beverages" at bounding box center [408, 200] width 58 height 13
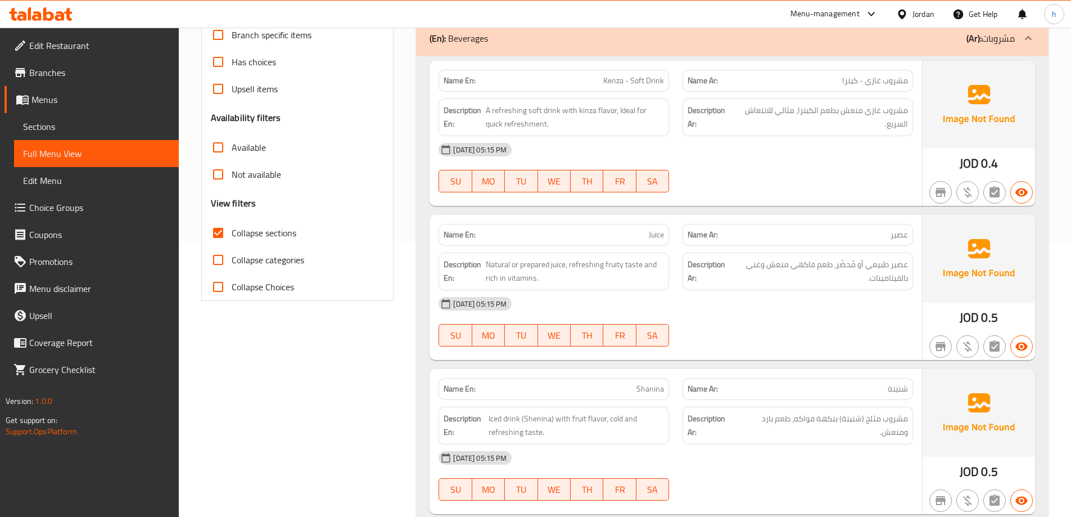
scroll to position [56, 0]
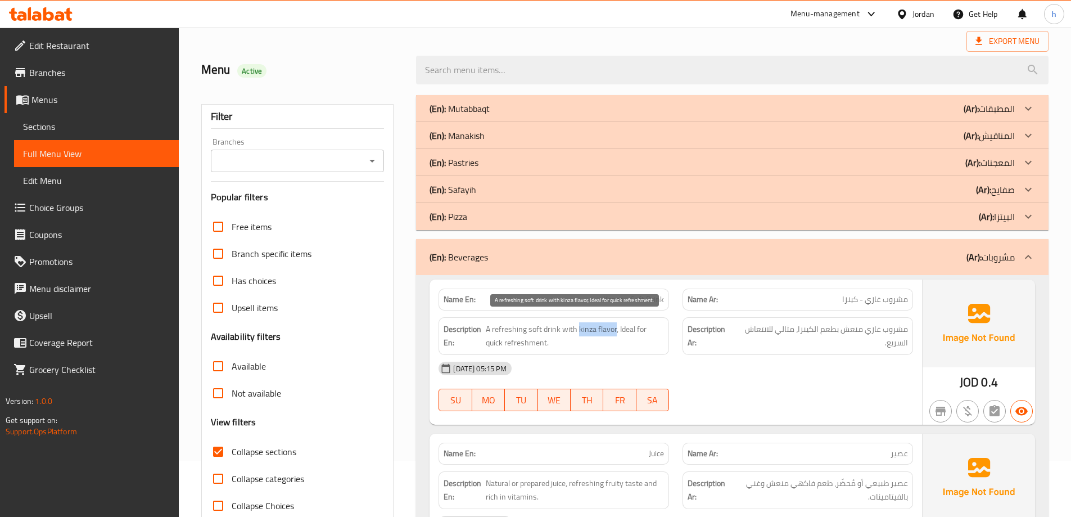
drag, startPoint x: 577, startPoint y: 327, endPoint x: 613, endPoint y: 334, distance: 37.3
click at [613, 334] on span "A refreshing soft drink with kinza flavor, Ideal for quick refreshment." at bounding box center [575, 336] width 178 height 28
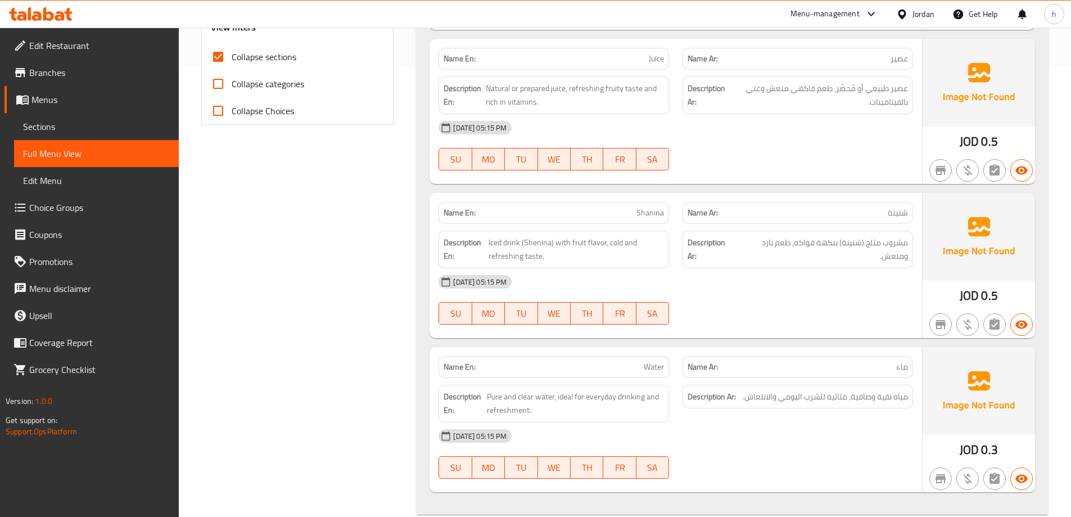
scroll to position [471, 0]
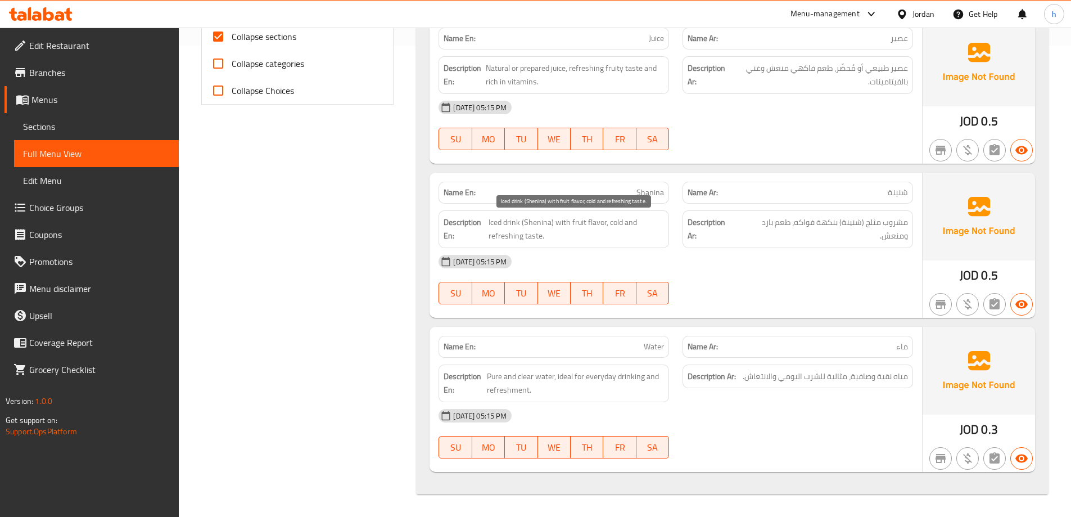
click at [531, 238] on span "Iced drink (Shenina) with fruit flavor, cold and refreshing taste." at bounding box center [575, 229] width 175 height 28
copy span "taste"
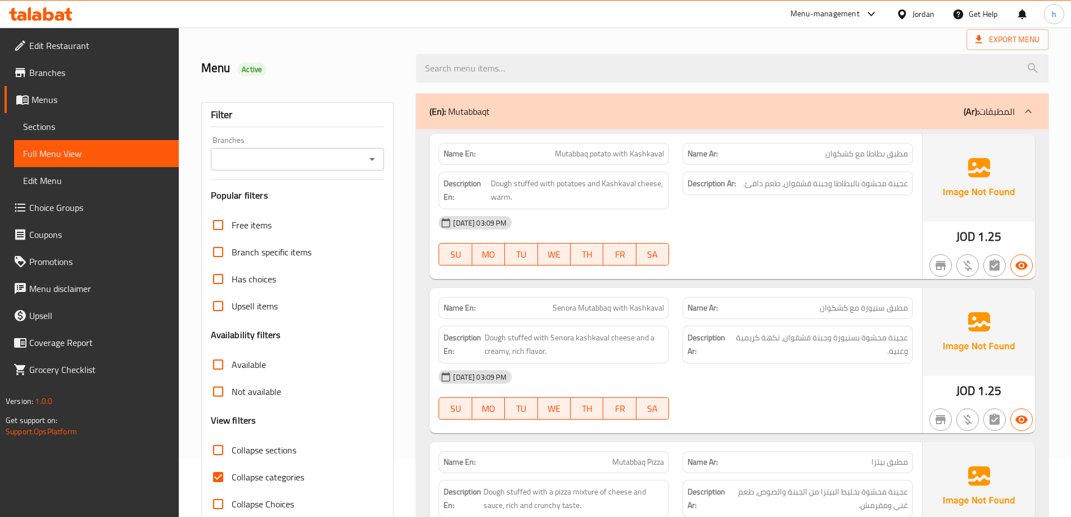
scroll to position [225, 0]
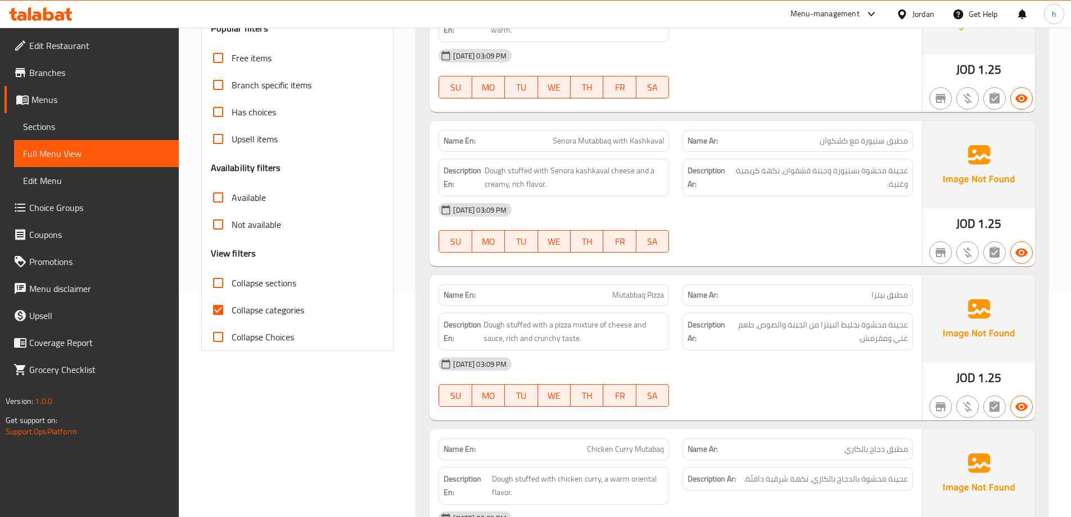
click at [220, 286] on input "Collapse sections" at bounding box center [218, 282] width 27 height 27
checkbox input "true"
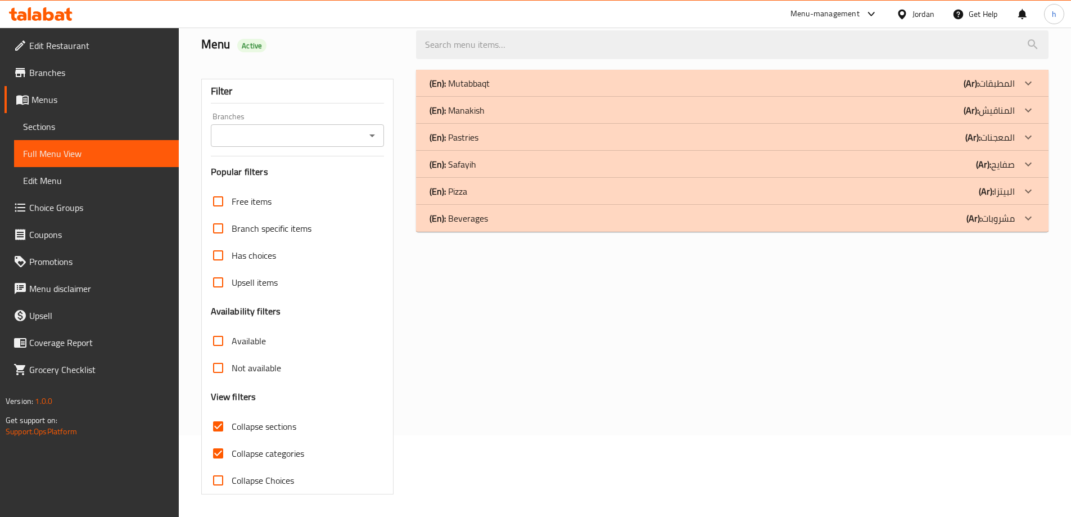
click at [218, 305] on div "Free items Branch specific items Has choices Upsell items Availability filters …" at bounding box center [298, 341] width 174 height 306
click at [218, 453] on input "Collapse categories" at bounding box center [218, 453] width 27 height 27
checkbox input "false"
click at [562, 225] on div "(En): Beverages (Ar): مشروبات" at bounding box center [732, 218] width 632 height 27
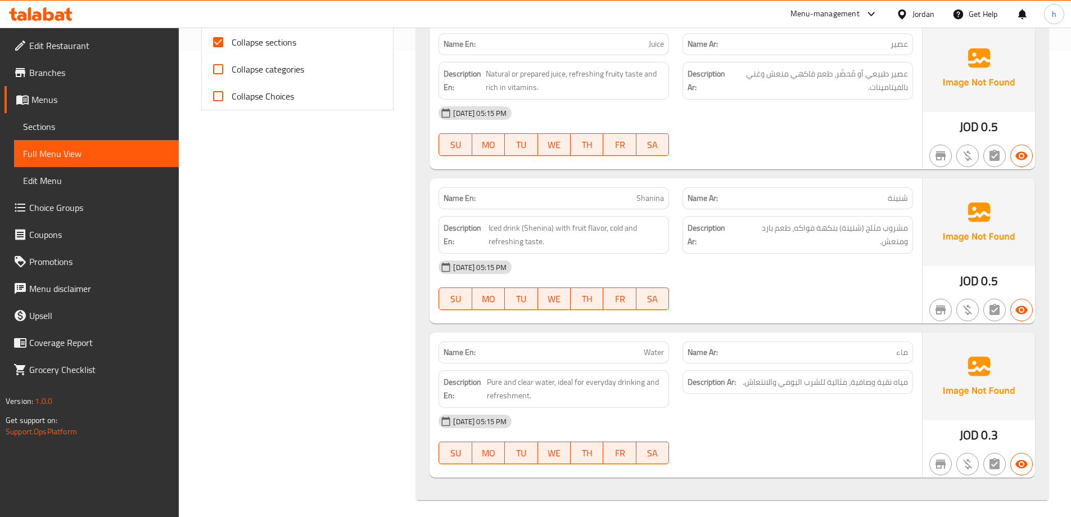
scroll to position [471, 0]
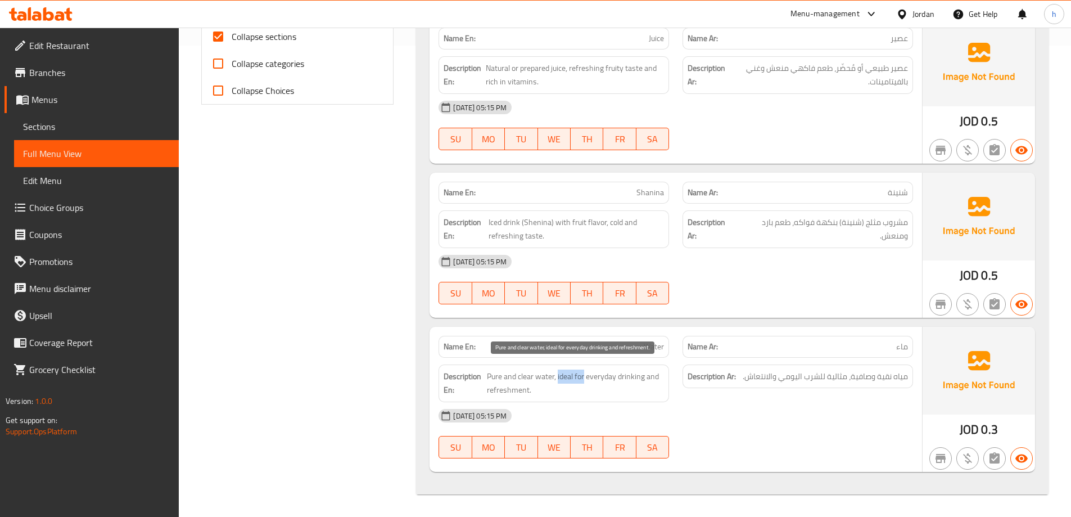
drag, startPoint x: 558, startPoint y: 379, endPoint x: 585, endPoint y: 382, distance: 26.6
click at [585, 382] on span "Pure and clear water, ideal for everyday drinking and refreshment." at bounding box center [575, 383] width 177 height 28
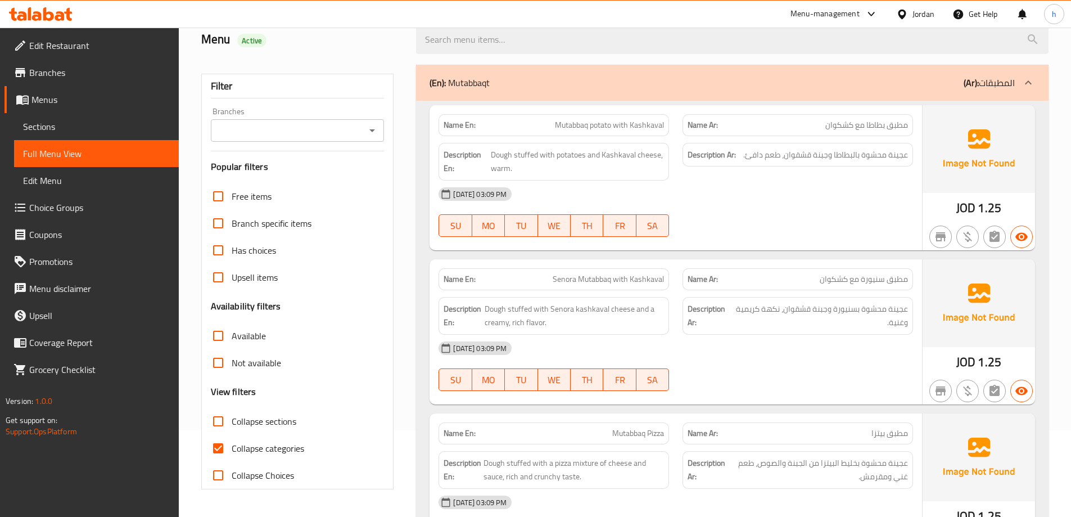
scroll to position [225, 0]
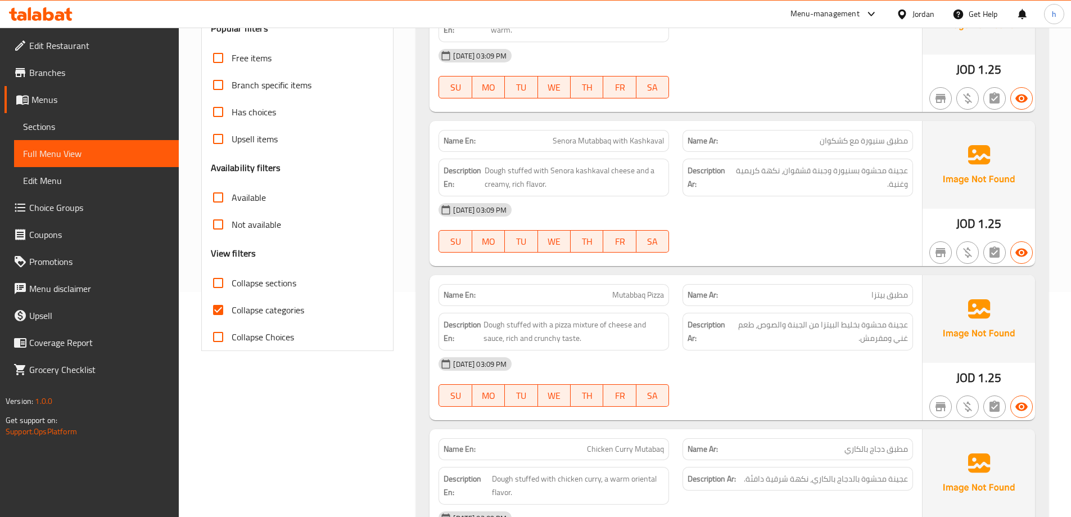
click at [214, 310] on input "Collapse categories" at bounding box center [218, 309] width 27 height 27
checkbox input "false"
click at [214, 282] on input "Collapse sections" at bounding box center [218, 282] width 27 height 27
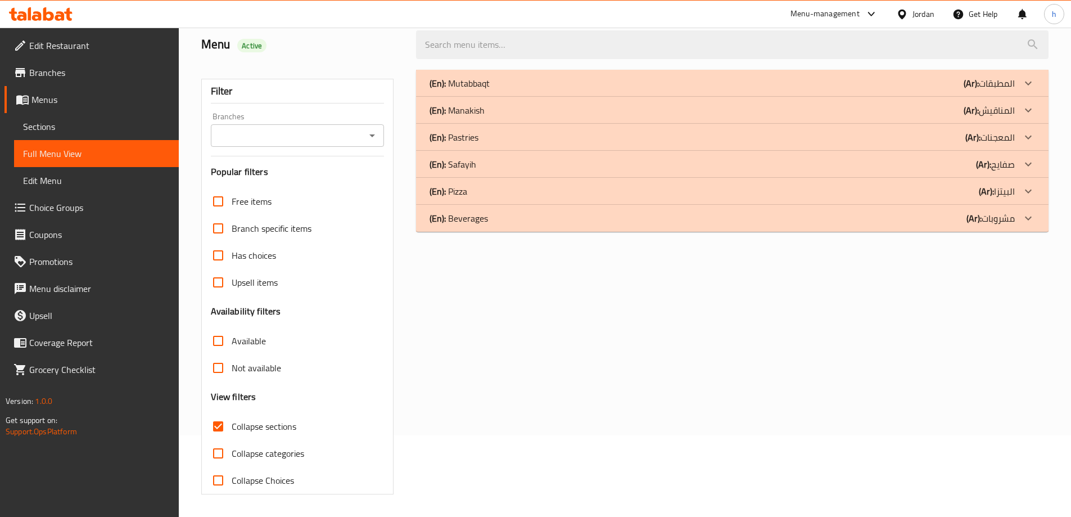
scroll to position [81, 0]
click at [509, 221] on div "(En): Beverages (Ar): مشروبات" at bounding box center [721, 217] width 585 height 13
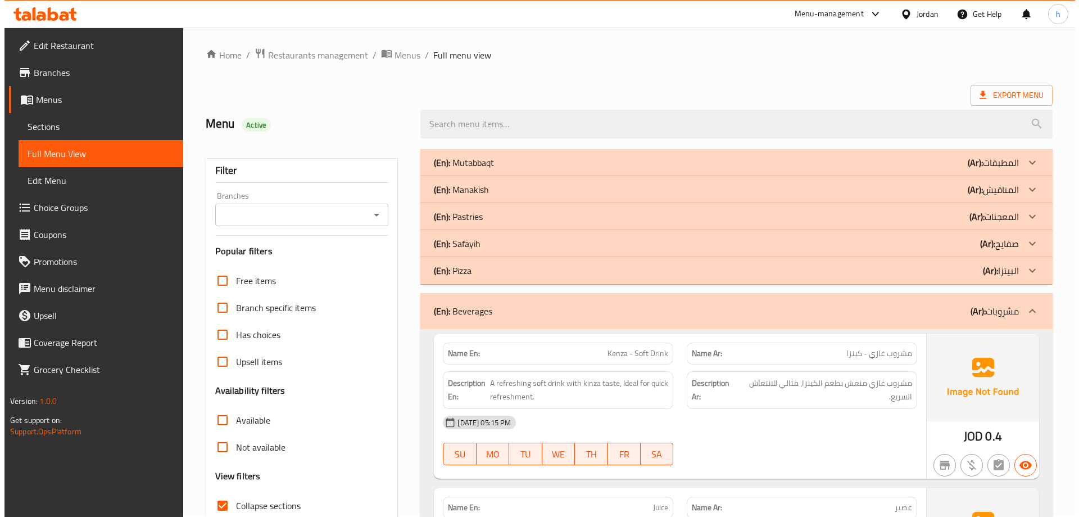
scroll to position [0, 0]
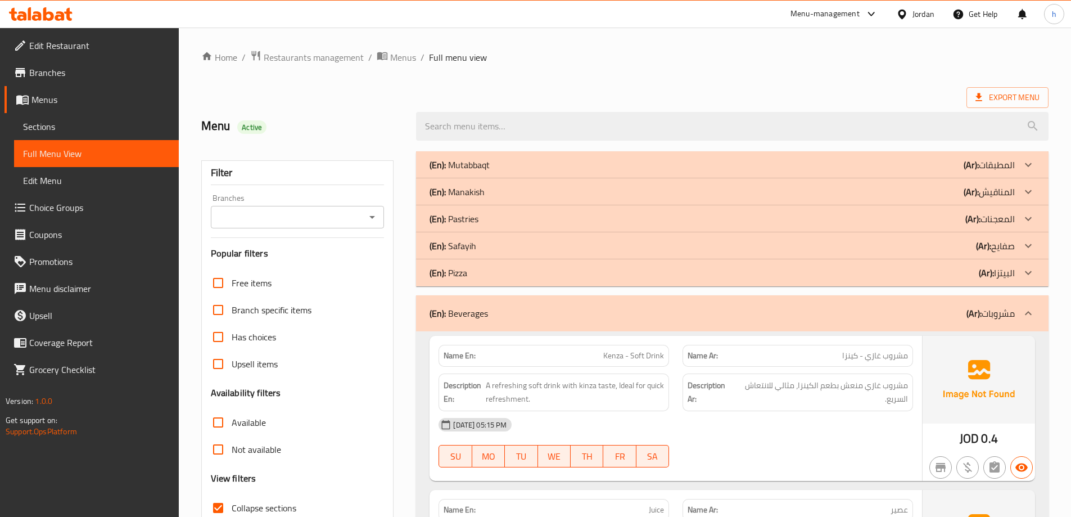
click at [218, 504] on input "Collapse sections" at bounding box center [218, 507] width 27 height 27
checkbox input "false"
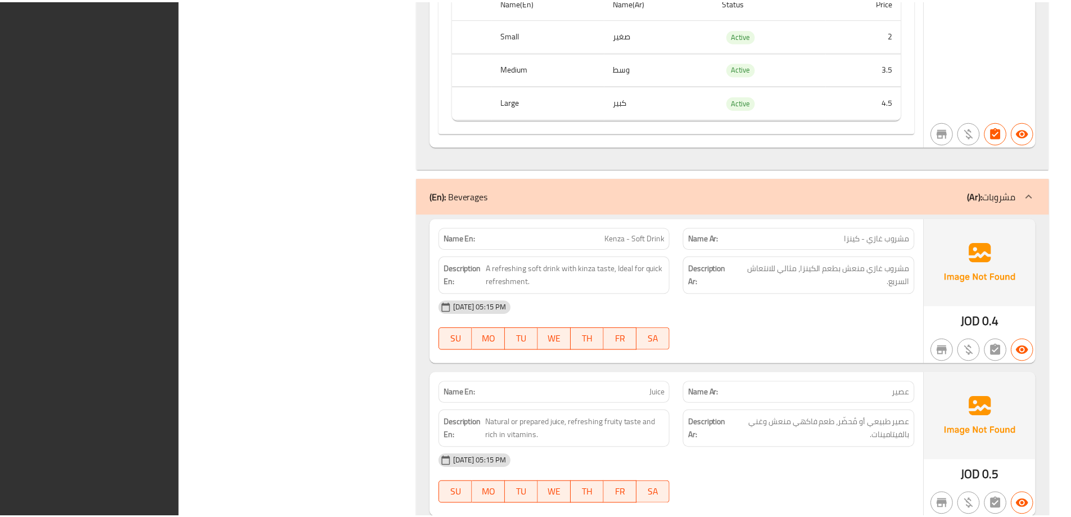
scroll to position [8021, 0]
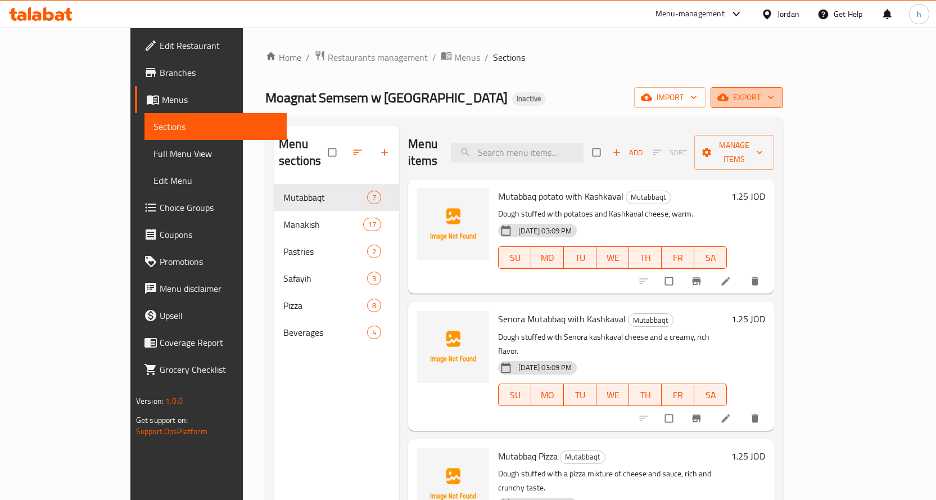
click at [774, 96] on span "export" at bounding box center [746, 97] width 55 height 14
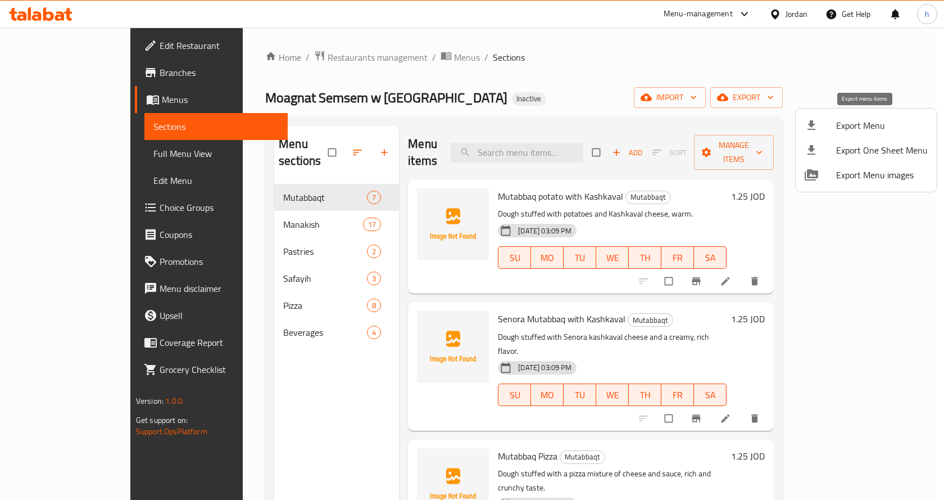
click at [829, 120] on div at bounding box center [820, 125] width 31 height 13
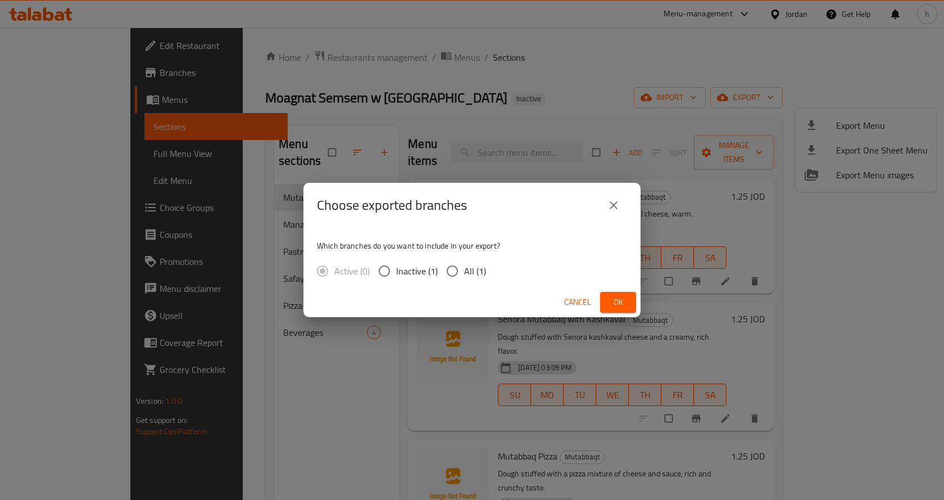
click at [454, 269] on input "All (1)" at bounding box center [453, 271] width 24 height 24
radio input "true"
click at [610, 303] on span "Ok" at bounding box center [618, 302] width 18 height 14
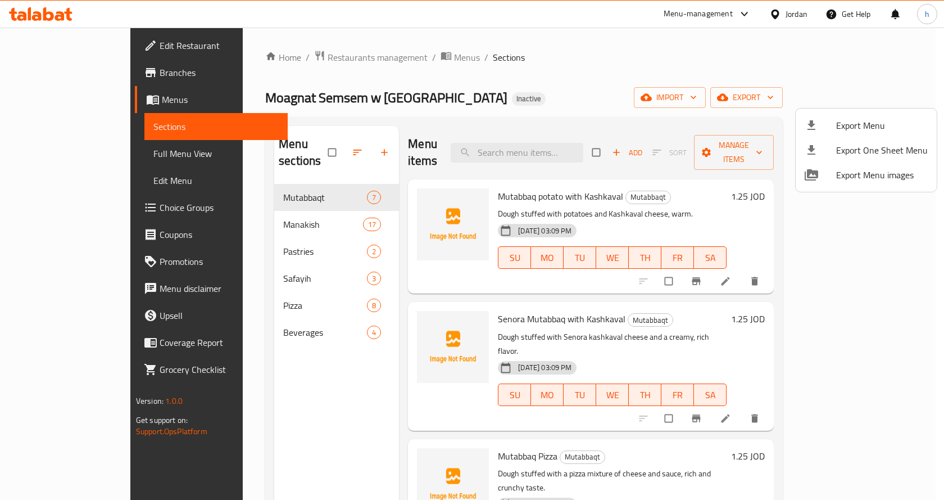
click at [54, 76] on div at bounding box center [472, 250] width 944 height 500
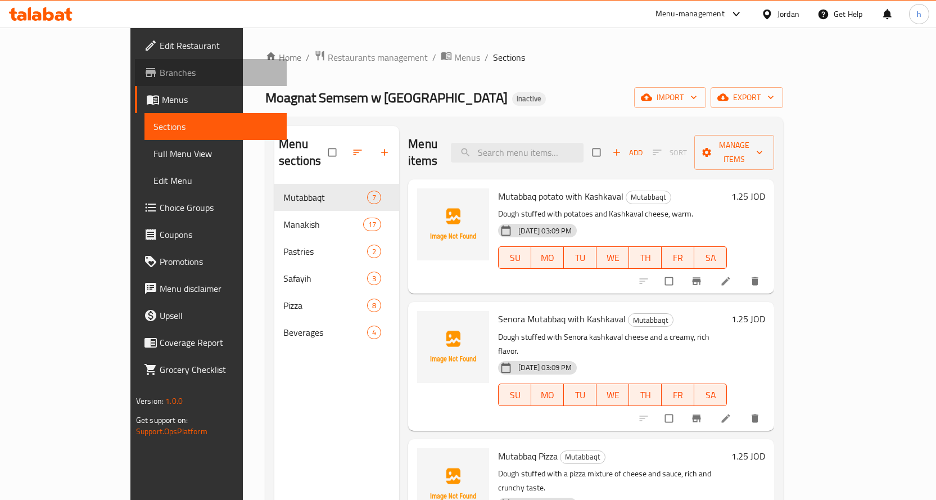
click at [160, 76] on span "Branches" at bounding box center [219, 72] width 118 height 13
